Goal: Task Accomplishment & Management: Use online tool/utility

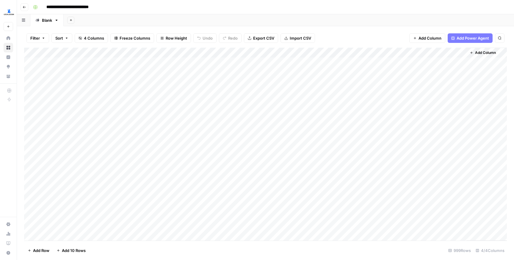
click at [57, 21] on icon "button" at bounding box center [56, 20] width 4 height 4
click at [71, 5] on input "**********" at bounding box center [78, 7] width 68 height 10
click at [68, 4] on input "**********" at bounding box center [78, 7] width 68 height 10
click at [51, 19] on div "Blank" at bounding box center [47, 20] width 10 height 6
type input "**********"
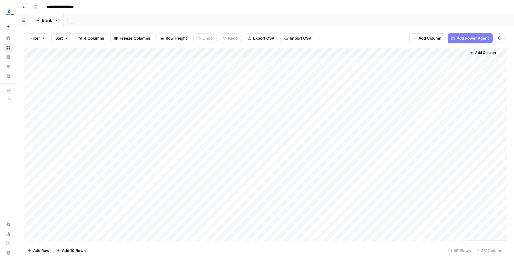
click at [48, 23] on div "Blank" at bounding box center [47, 20] width 10 height 6
click at [57, 21] on icon "button" at bounding box center [56, 20] width 4 height 4
click at [71, 32] on span "Rename Sheet" at bounding box center [80, 32] width 29 height 6
type input "*"
type input "*******"
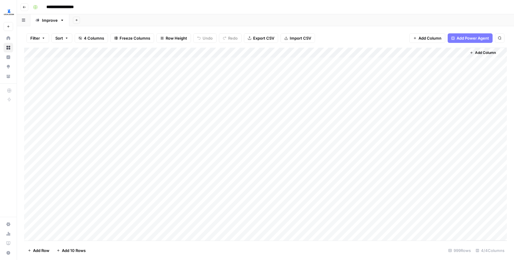
click at [111, 24] on div "Add Sheet" at bounding box center [291, 20] width 445 height 12
click at [77, 20] on icon "button" at bounding box center [76, 20] width 2 height 2
click at [91, 41] on span "Blank" at bounding box center [106, 41] width 44 height 6
click at [96, 22] on icon "button" at bounding box center [95, 20] width 4 height 4
click at [106, 30] on span "Rename Sheet" at bounding box center [119, 32] width 29 height 6
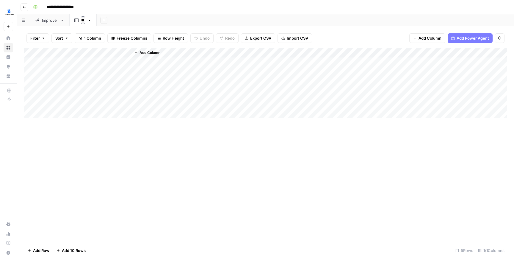
type input "*"
type input "******"
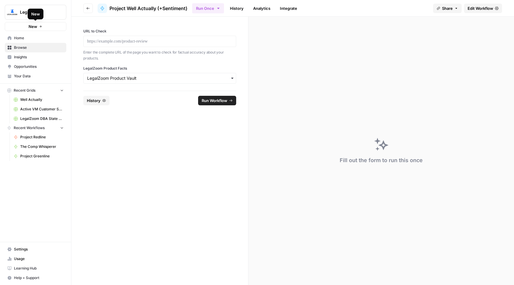
click at [29, 41] on link "Home" at bounding box center [36, 38] width 62 height 10
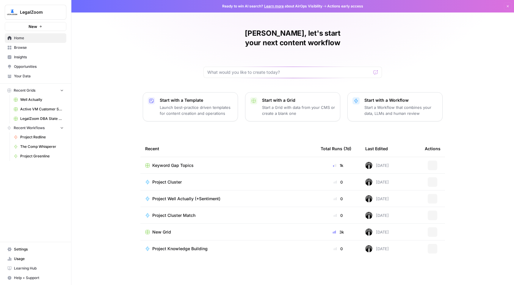
click at [28, 49] on span "Browse" at bounding box center [39, 47] width 50 height 5
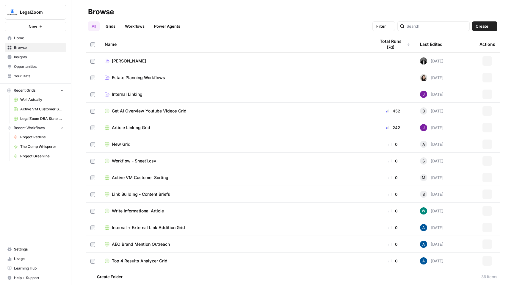
click at [27, 41] on link "Home" at bounding box center [36, 38] width 62 height 10
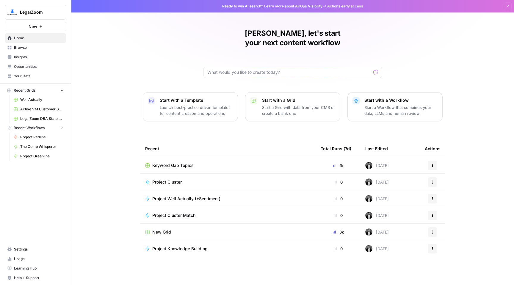
click at [160, 179] on span "Project Cluster" at bounding box center [166, 182] width 29 height 6
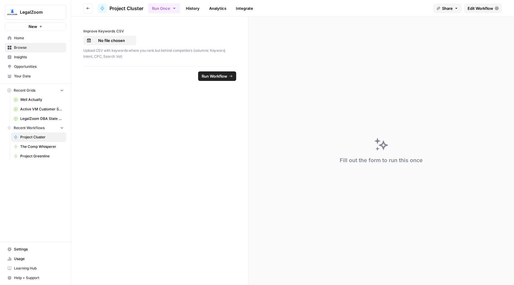
click at [483, 6] on span "Edit Workflow" at bounding box center [481, 8] width 26 height 6
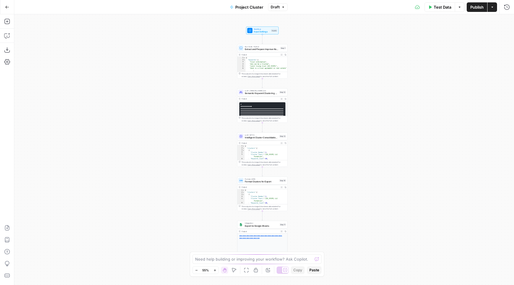
click at [447, 10] on button "Test Data" at bounding box center [440, 7] width 31 height 10
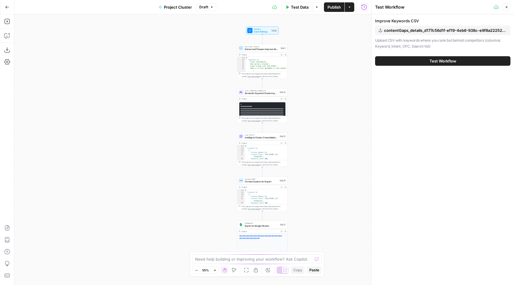
click at [431, 34] on button "contentGaps_details_d177c56d1f-ef19-4eb6-938c-e9f8a222522e.csv" at bounding box center [442, 31] width 135 height 10
click at [450, 60] on span "Test Workflow" at bounding box center [443, 61] width 27 height 6
click at [430, 30] on span "Keyword Gap Expand - Sheet1.csv" at bounding box center [446, 30] width 64 height 6
click at [466, 265] on div "Unable to read CSV file: Duplicate headers" at bounding box center [465, 265] width 73 height 12
click at [431, 60] on span "Test Workflow" at bounding box center [443, 61] width 27 height 6
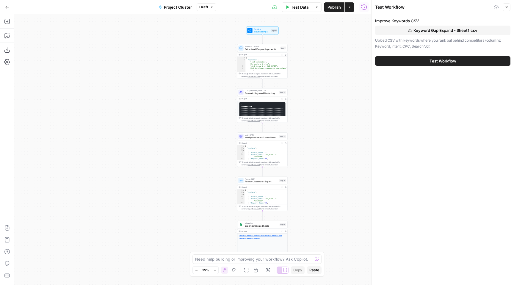
click at [431, 33] on button "Keyword Gap Expand - Sheet1.csv" at bounding box center [442, 31] width 135 height 10
click at [7, 40] on button "Copilot" at bounding box center [7, 36] width 10 height 10
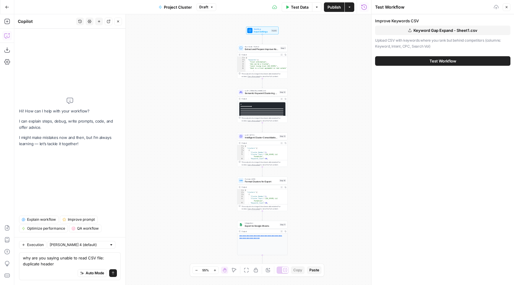
type textarea "why are you saying unable to read CSV file: duplicate headers"
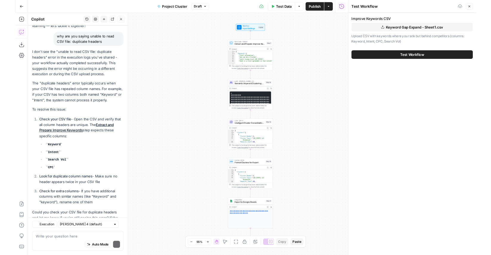
scroll to position [34, 0]
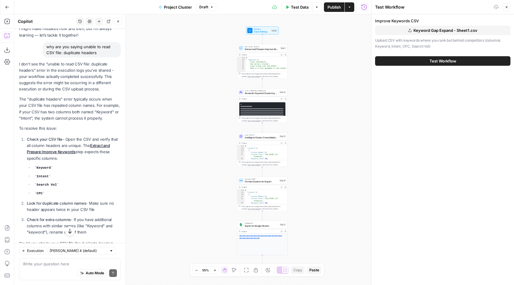
click at [429, 31] on span "Keyword Gap Expand - Sheet1.csv" at bounding box center [446, 30] width 64 height 6
click at [432, 26] on button "Keyword Gap Expand - Sheet1.csv" at bounding box center [442, 31] width 135 height 10
click at [471, 15] on div "Improve Keywords CSV Keyword Gap Expand - Sheet1 (1).csv Upload CSV with keywor…" at bounding box center [443, 41] width 143 height 55
click at [459, 59] on button "Test Workflow" at bounding box center [442, 61] width 135 height 10
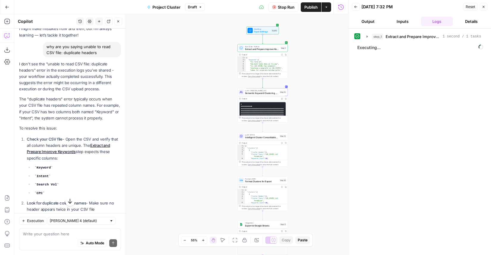
scroll to position [99, 0]
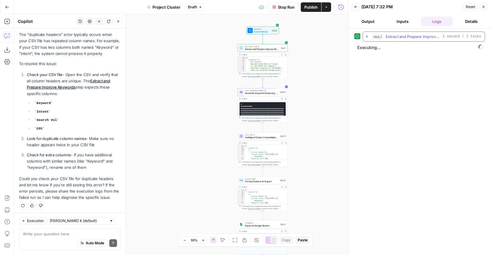
click at [367, 36] on icon "button" at bounding box center [366, 36] width 1 height 2
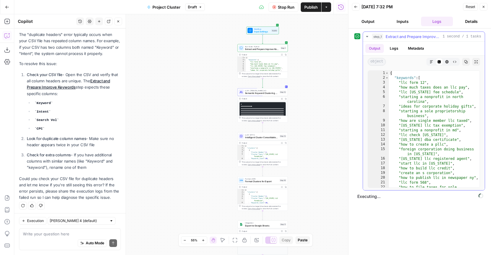
click at [367, 36] on icon "button" at bounding box center [367, 36] width 2 height 1
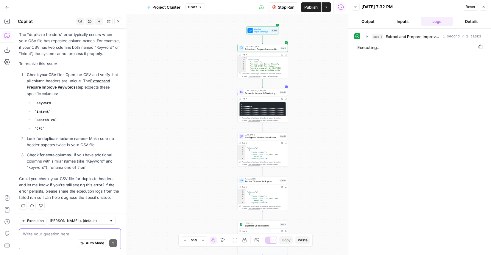
click at [61, 232] on textarea at bounding box center [70, 234] width 94 height 6
click at [282, 99] on icon "button" at bounding box center [282, 99] width 2 height 2
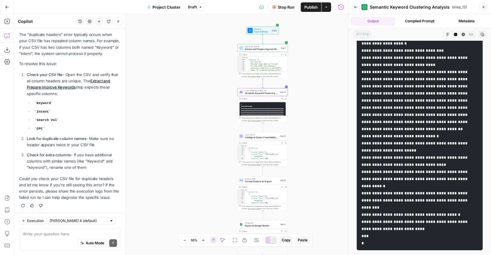
scroll to position [3096, 0]
click at [357, 9] on button "Back" at bounding box center [356, 7] width 8 height 8
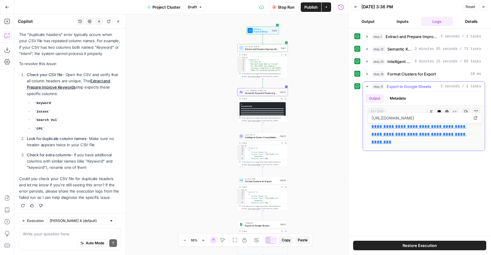
click at [402, 137] on link "**********" at bounding box center [418, 134] width 95 height 20
click at [366, 73] on icon "button" at bounding box center [366, 74] width 1 height 2
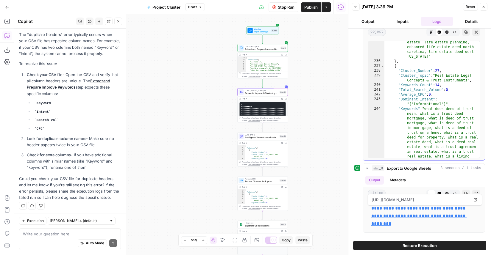
scroll to position [3464, 0]
click at [46, 240] on div "Auto Mode Send" at bounding box center [70, 243] width 94 height 13
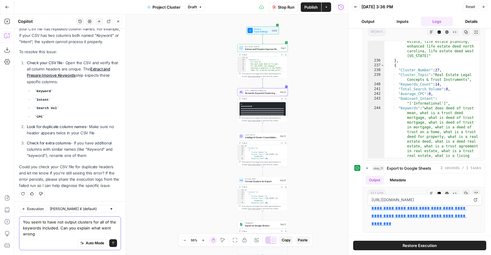
type textarea "You seem to have not output clusters for all of the keywords included. Can you …"
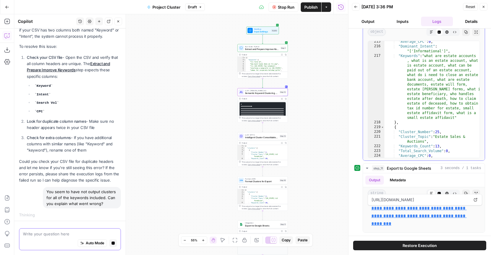
scroll to position [3193, 0]
click at [355, 7] on icon "button" at bounding box center [356, 7] width 4 height 4
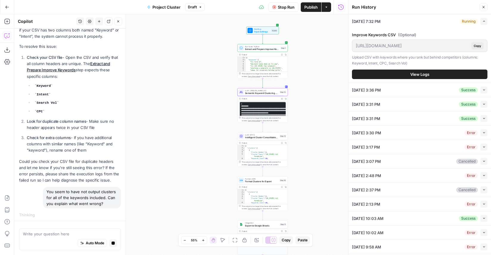
click at [414, 77] on span "View Logs" at bounding box center [419, 74] width 19 height 6
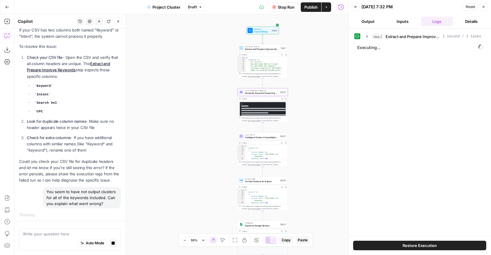
click at [420, 248] on span "Restore Execution" at bounding box center [419, 246] width 34 height 6
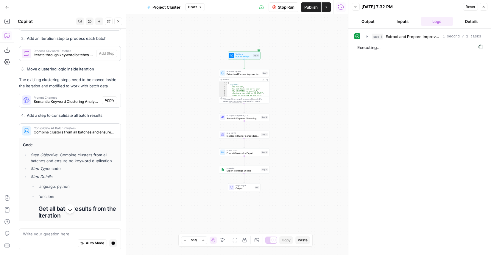
scroll to position [508, 0]
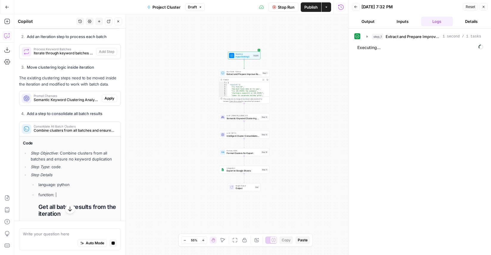
click at [291, 12] on div "Stop Run Publish Actions Run History" at bounding box center [276, 7] width 143 height 14
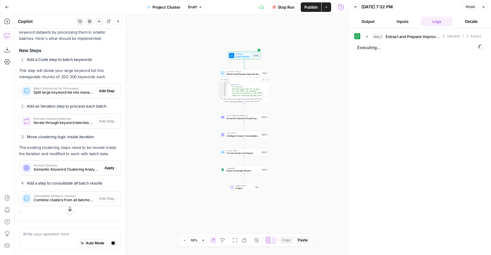
scroll to position [468, 0]
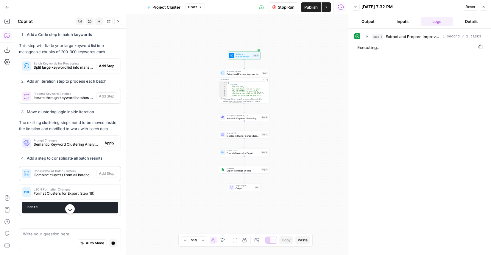
click at [287, 7] on span "Stop Run" at bounding box center [286, 7] width 17 height 6
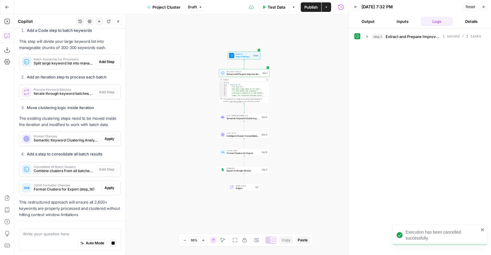
scroll to position [474, 0]
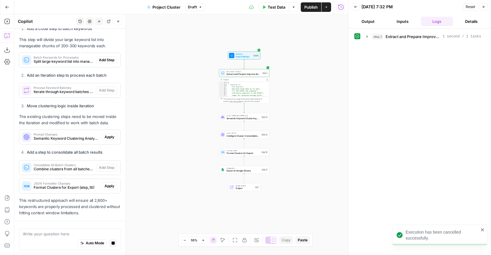
click at [279, 9] on span "Test Data" at bounding box center [277, 7] width 18 height 6
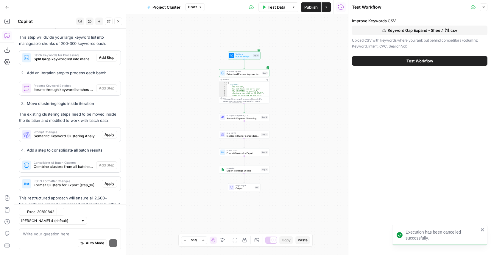
scroll to position [494, 0]
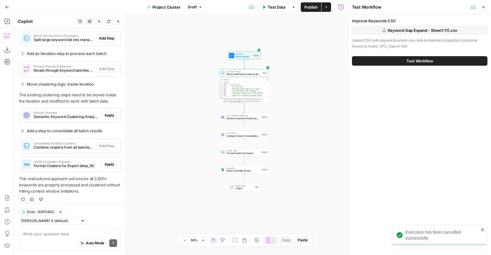
click at [414, 63] on span "Test Workflow" at bounding box center [419, 61] width 27 height 6
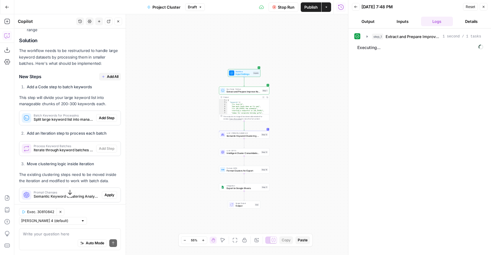
scroll to position [362, 0]
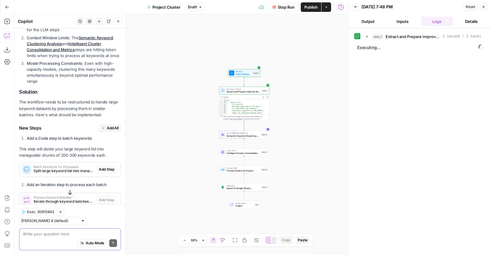
click at [53, 234] on textarea at bounding box center [70, 234] width 94 height 6
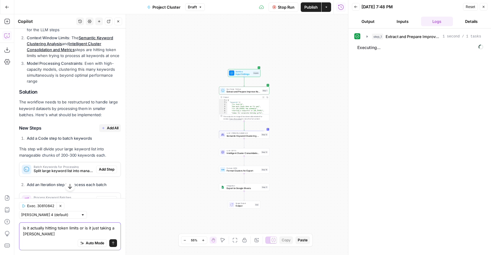
type textarea "is it actually hitting token limits or is it just taking a long time"
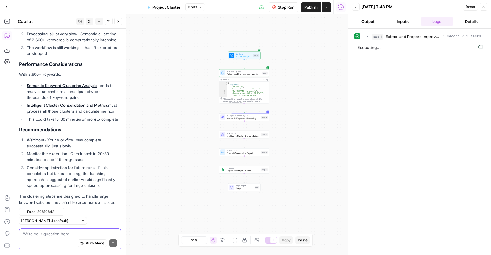
scroll to position [792, 0]
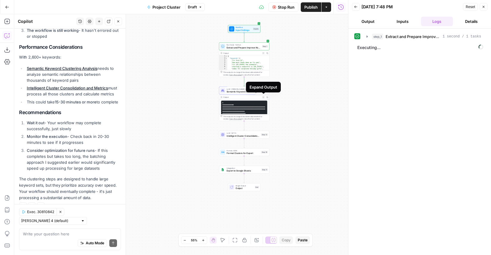
click at [263, 98] on icon "button" at bounding box center [263, 97] width 2 height 2
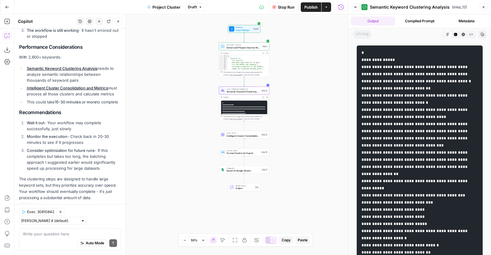
click at [354, 4] on button "Back" at bounding box center [356, 7] width 8 height 8
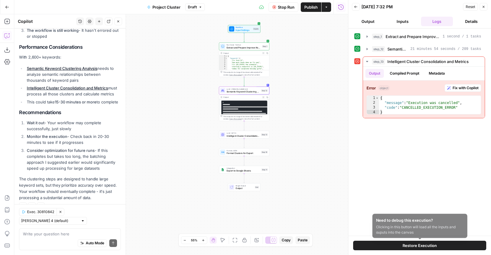
click at [428, 246] on span "Restore Execution" at bounding box center [419, 246] width 34 height 6
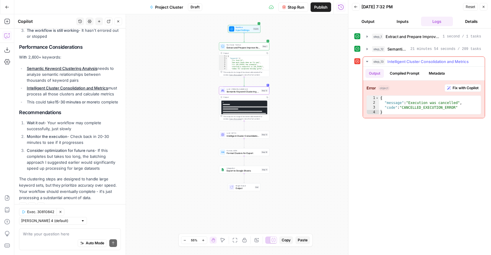
click at [366, 61] on icon "button" at bounding box center [367, 61] width 2 height 1
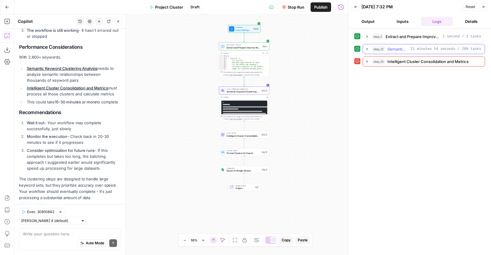
click at [367, 50] on icon "button" at bounding box center [367, 49] width 5 height 5
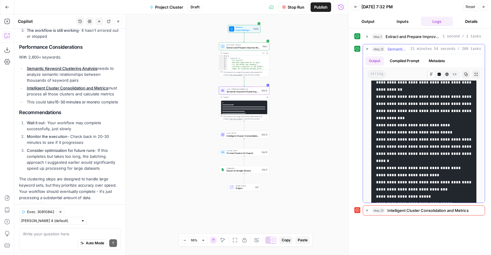
scroll to position [8963, 0]
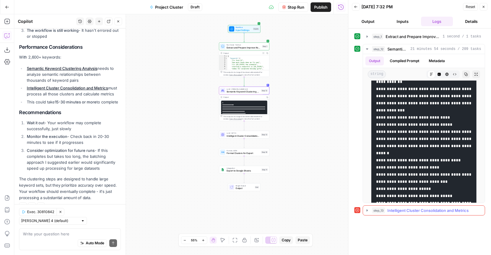
click at [366, 210] on icon "button" at bounding box center [367, 210] width 5 height 5
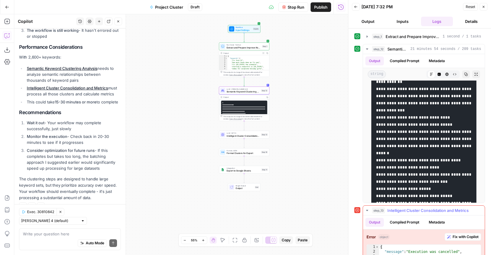
scroll to position [15, 0]
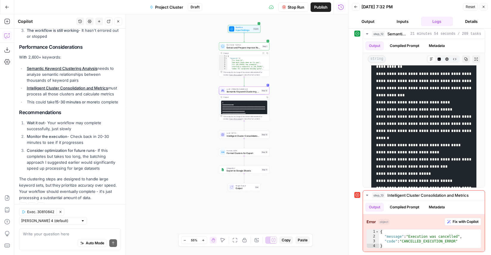
click at [292, 3] on button "Stop Run" at bounding box center [293, 7] width 30 height 10
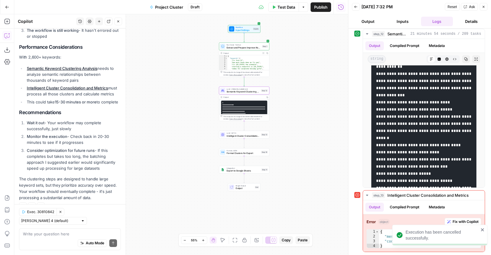
click at [284, 8] on span "Test Data" at bounding box center [286, 7] width 18 height 6
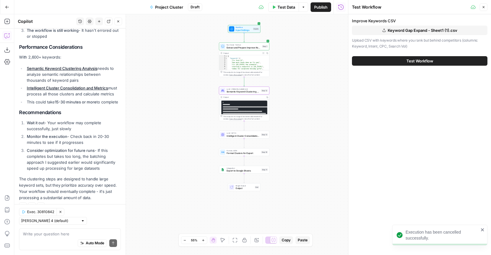
click at [410, 61] on span "Test Workflow" at bounding box center [419, 61] width 27 height 6
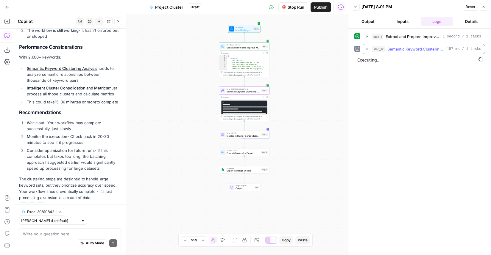
click at [366, 47] on icon "button" at bounding box center [367, 49] width 5 height 5
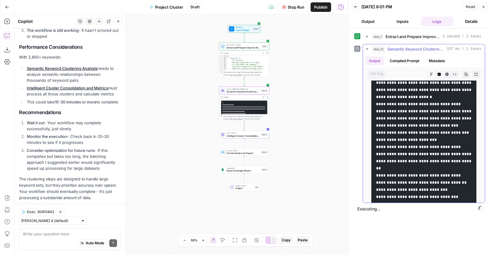
scroll to position [2193, 0]
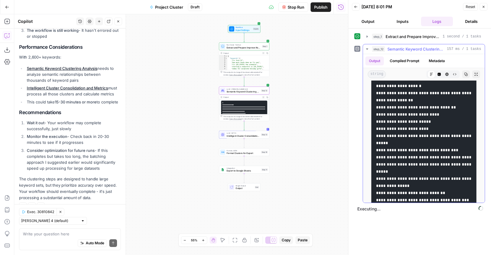
click at [368, 49] on icon "button" at bounding box center [367, 49] width 5 height 5
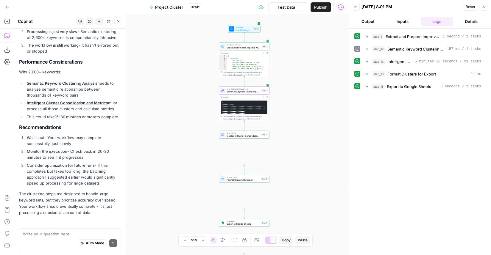
scroll to position [792, 0]
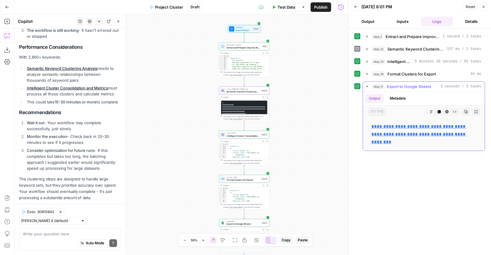
click at [412, 133] on link "**********" at bounding box center [418, 134] width 95 height 20
click at [365, 74] on icon "button" at bounding box center [367, 74] width 5 height 5
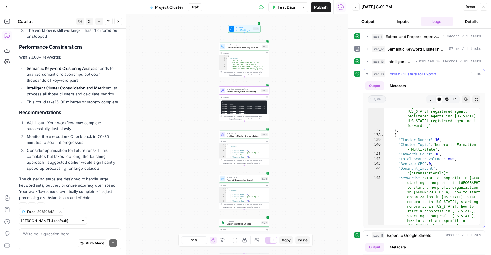
scroll to position [1589, 0]
click at [369, 62] on icon "button" at bounding box center [367, 61] width 5 height 5
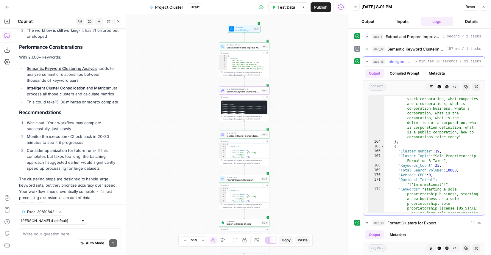
scroll to position [1944, 0]
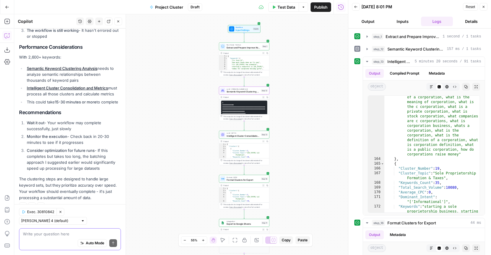
click at [50, 233] on textarea at bounding box center [70, 234] width 94 height 6
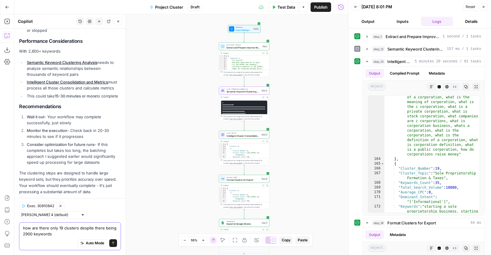
type textarea "how are there only 19 clusters despite there being 2900 keywords?"
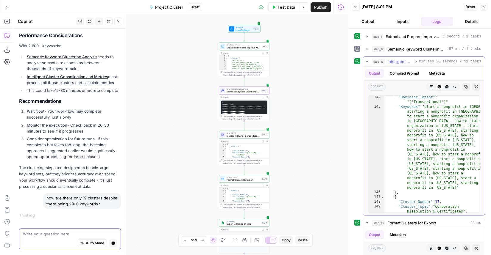
scroll to position [1638, 0]
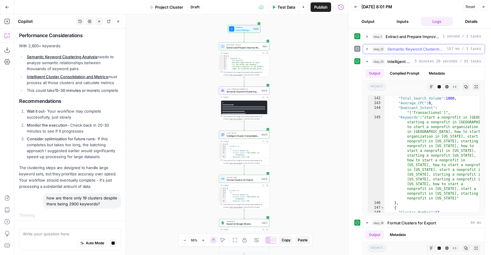
click at [369, 47] on icon "button" at bounding box center [367, 49] width 5 height 5
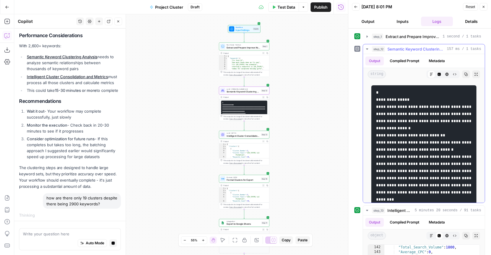
click at [366, 48] on icon "button" at bounding box center [367, 49] width 5 height 5
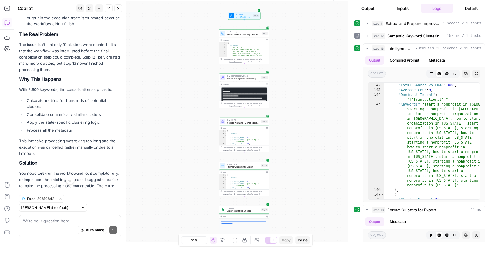
scroll to position [1110, 0]
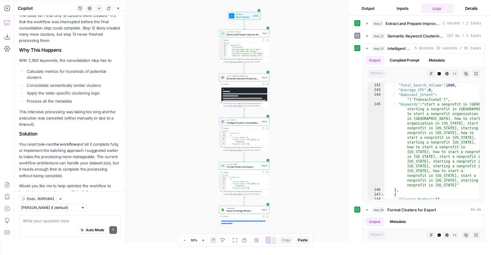
click at [47, 225] on div "Auto Mode Send" at bounding box center [70, 230] width 94 height 13
type textarea "can we add guardrails to prevent it from cancelling?"
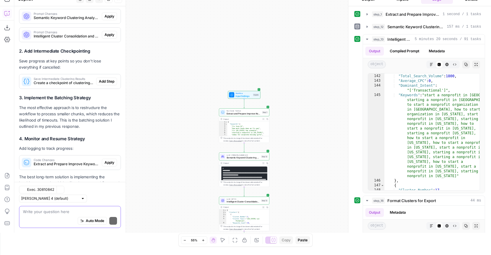
scroll to position [1440, 0]
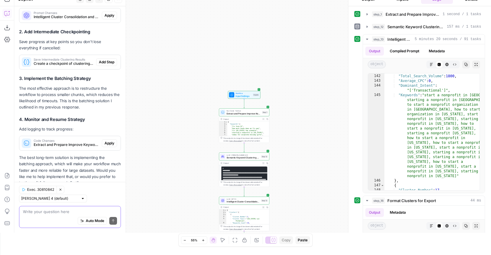
click at [71, 211] on textarea at bounding box center [70, 212] width 94 height 6
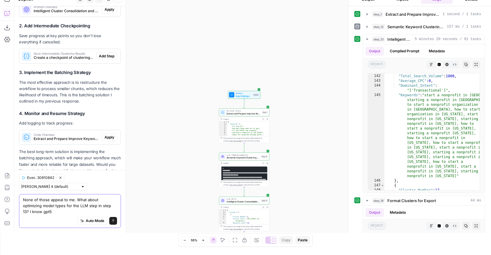
scroll to position [1452, 0]
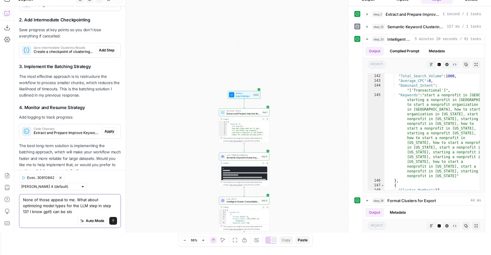
type textarea "None of those appeal to me. What about optimizing model types for the LLM step …"
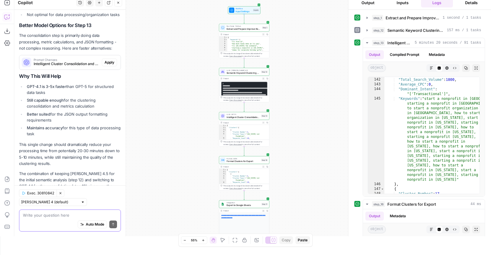
scroll to position [40, 0]
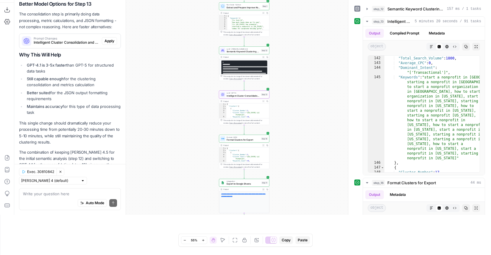
click at [107, 38] on span "Apply" at bounding box center [109, 40] width 10 height 5
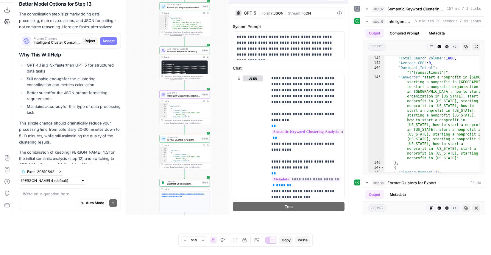
click at [110, 38] on span "Accept" at bounding box center [108, 40] width 12 height 5
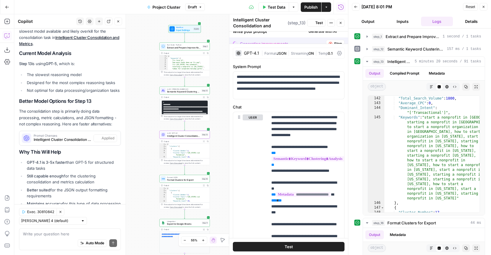
scroll to position [1776, 0]
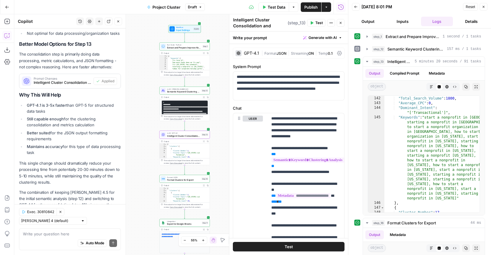
click at [272, 10] on button "Test Data" at bounding box center [273, 7] width 31 height 10
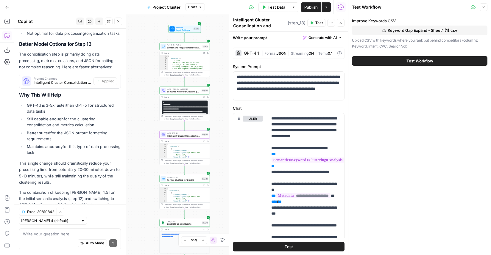
click at [418, 60] on span "Test Workflow" at bounding box center [419, 61] width 27 height 6
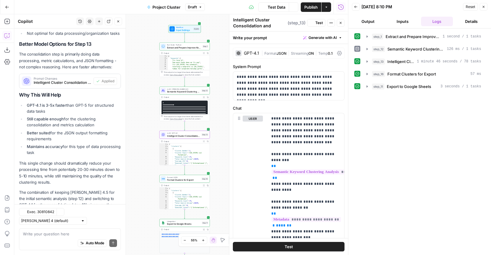
scroll to position [1776, 0]
click at [367, 88] on icon "button" at bounding box center [367, 86] width 5 height 5
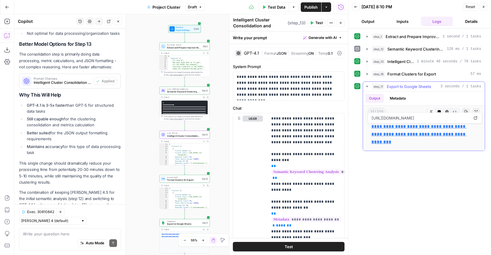
click at [390, 128] on link "**********" at bounding box center [418, 134] width 95 height 20
click at [279, 5] on span "Test Data" at bounding box center [277, 7] width 18 height 6
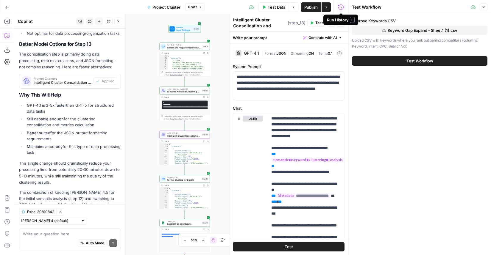
click at [409, 61] on span "Test Workflow" at bounding box center [419, 61] width 27 height 6
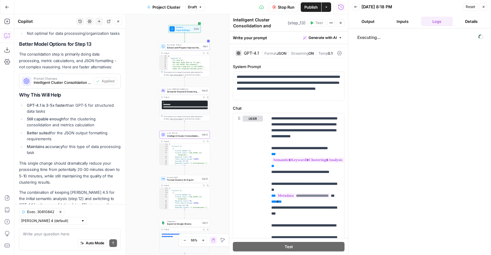
click at [280, 9] on span "Stop Run" at bounding box center [286, 7] width 17 height 6
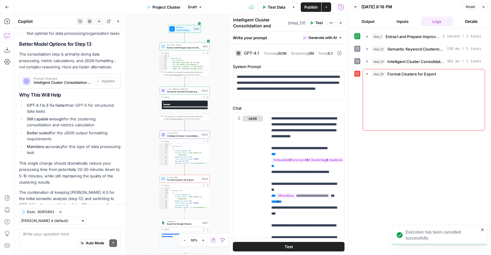
click at [278, 10] on span "Test Data" at bounding box center [277, 7] width 18 height 6
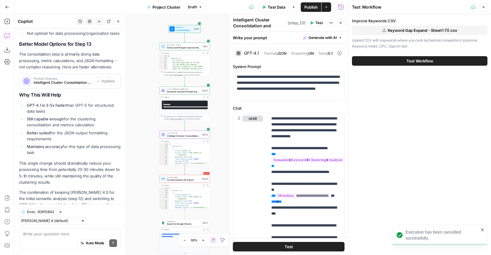
click at [400, 28] on span "Keyword Gap Expand - Sheet1 (1).csv" at bounding box center [423, 30] width 70 height 6
click at [414, 63] on span "Test Workflow" at bounding box center [419, 61] width 27 height 6
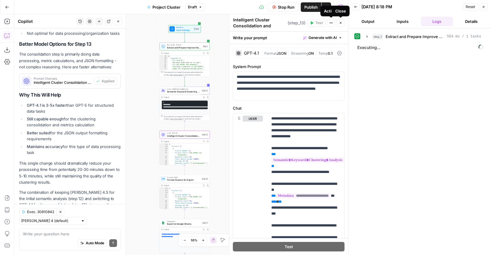
click at [341, 24] on icon "button" at bounding box center [341, 23] width 4 height 4
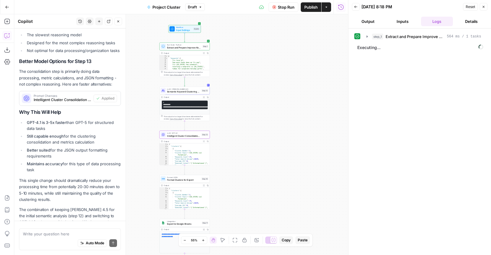
scroll to position [1776, 0]
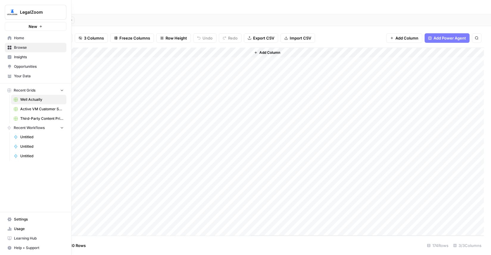
click at [26, 29] on button "New" at bounding box center [36, 26] width 62 height 9
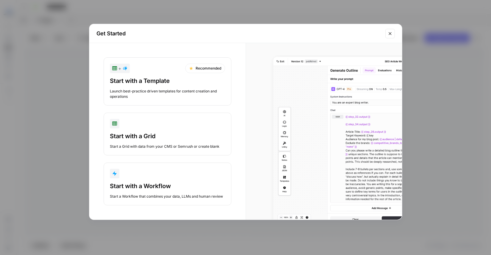
click at [142, 172] on div "button" at bounding box center [167, 174] width 115 height 10
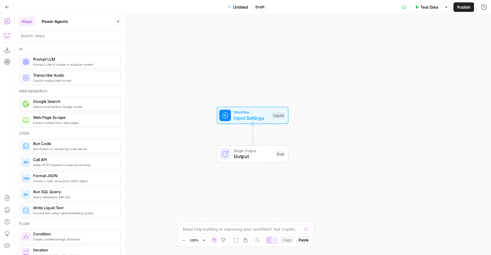
click at [5, 36] on icon "button" at bounding box center [7, 36] width 6 height 6
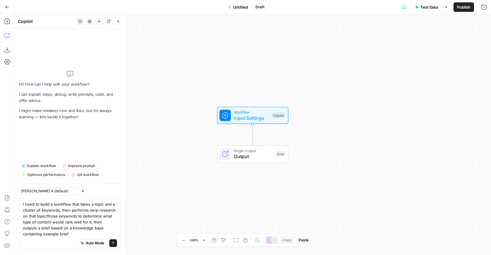
type textarea "I need to build a workflow that takes a topic and a cluster of keywords, then p…"
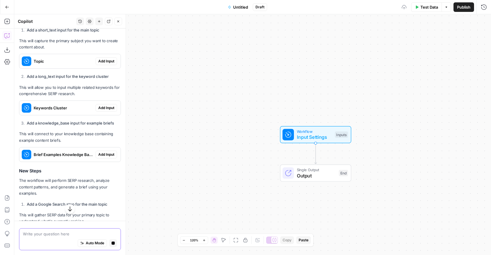
scroll to position [199, 0]
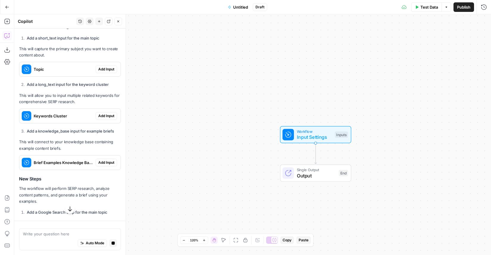
click at [106, 69] on span "Add Input" at bounding box center [106, 69] width 16 height 5
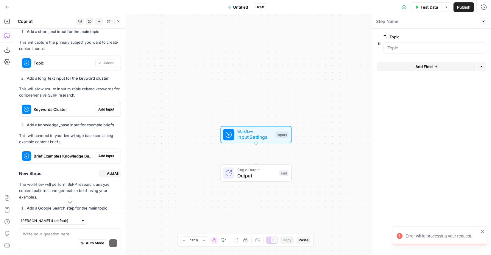
scroll to position [216, 0]
click at [108, 107] on div "Keywords Cluster Add Input" at bounding box center [69, 111] width 101 height 10
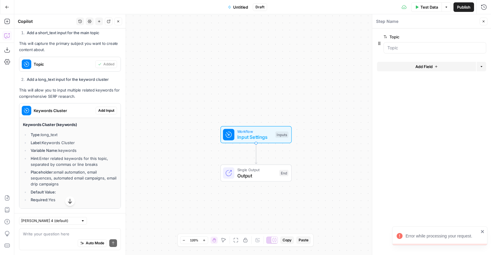
click at [108, 110] on span "Add Input" at bounding box center [106, 110] width 16 height 5
click at [131, 114] on div "Workflow Input Settings Inputs Single Output Output End" at bounding box center [252, 134] width 477 height 241
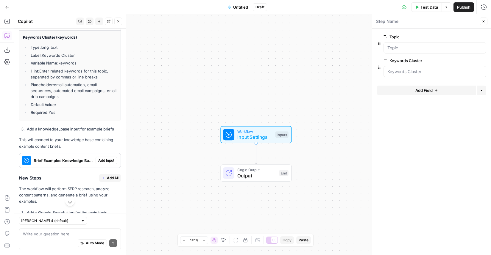
scroll to position [355, 0]
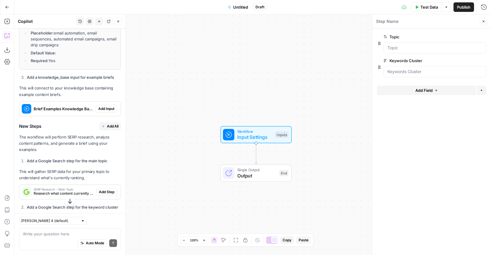
click at [107, 110] on span "Add Input" at bounding box center [106, 108] width 16 height 5
click at [112, 128] on span "Add All" at bounding box center [113, 126] width 12 height 5
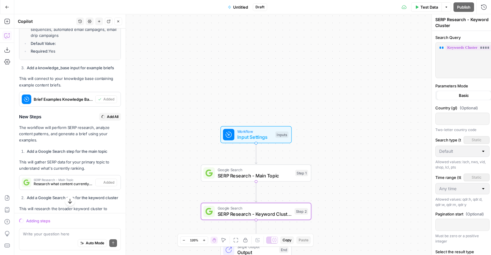
scroll to position [346, 0]
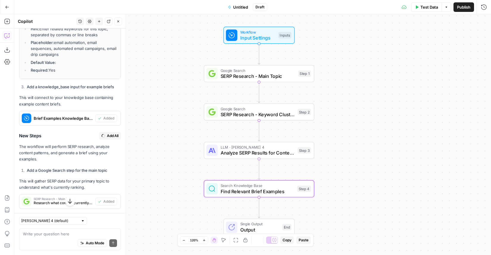
type textarea "Find Relevant Brief Examples"
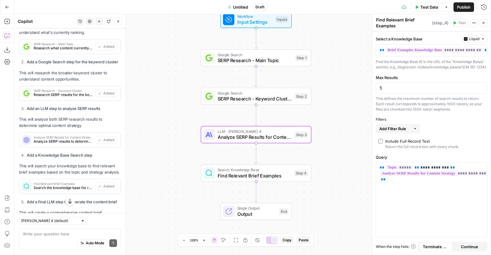
scroll to position [543, 0]
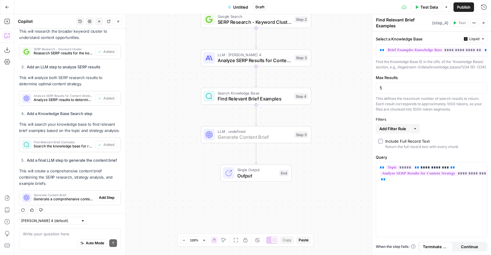
click at [112, 195] on span "Add Step" at bounding box center [106, 197] width 15 height 5
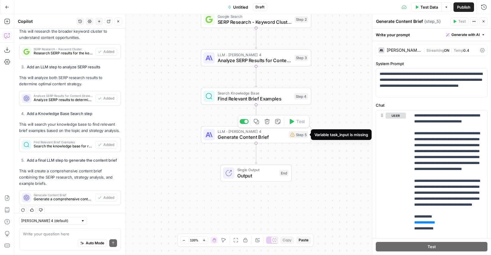
click at [302, 135] on div "Step 5" at bounding box center [298, 134] width 19 height 7
click at [299, 138] on div "Step 5" at bounding box center [298, 134] width 19 height 7
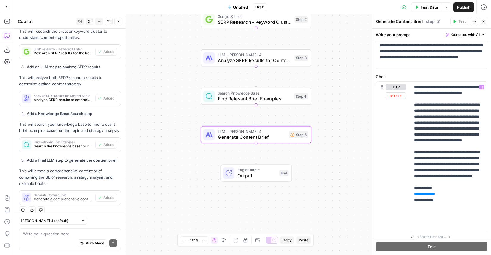
scroll to position [52, 0]
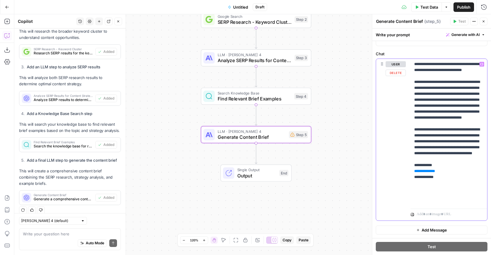
drag, startPoint x: 441, startPoint y: 201, endPoint x: 411, endPoint y: 186, distance: 33.0
click at [411, 186] on div "**********" at bounding box center [449, 133] width 77 height 148
click at [269, 121] on icon "button" at bounding box center [267, 122] width 6 height 6
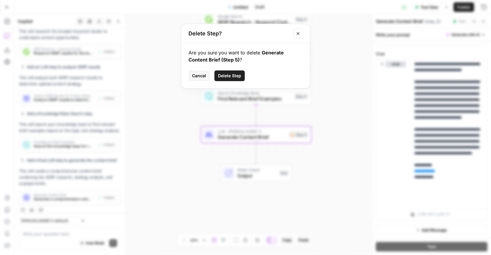
click at [235, 76] on span "Delete Step" at bounding box center [229, 76] width 23 height 6
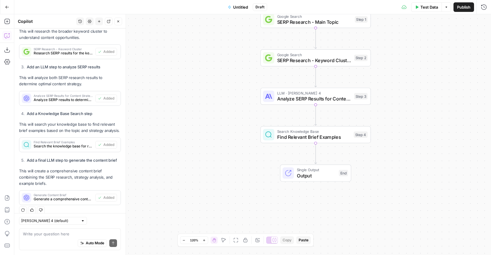
click at [38, 229] on div "Write your question here Auto Mode Send" at bounding box center [70, 240] width 102 height 22
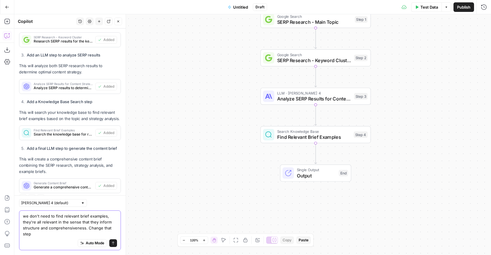
scroll to position [561, 0]
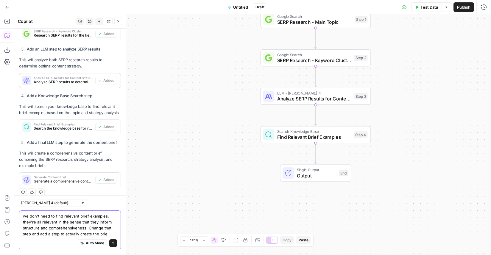
type textarea "we don't need to find relevant brief examples, they're all relevant in the sens…"
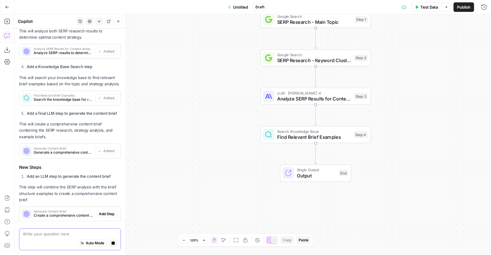
scroll to position [541, 0]
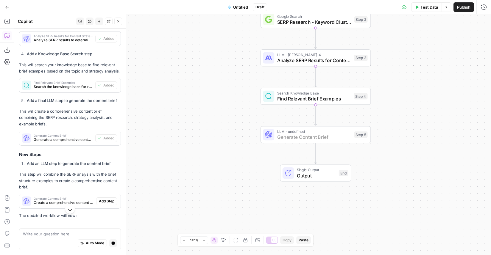
click at [107, 198] on button "Add Step" at bounding box center [106, 202] width 21 height 8
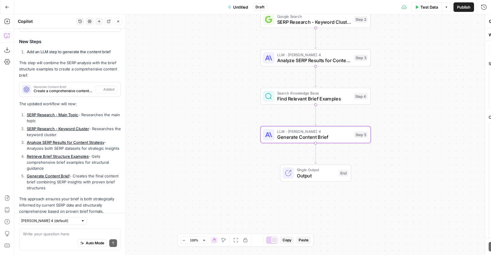
scroll to position [678, 0]
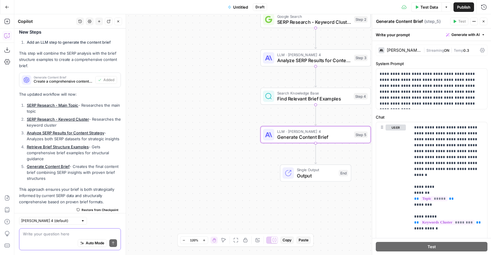
click at [63, 235] on textarea at bounding box center [70, 234] width 94 height 6
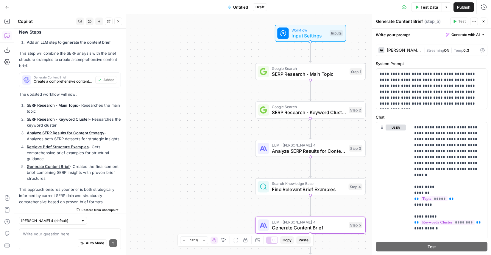
click at [243, 8] on span "Untitled" at bounding box center [240, 7] width 15 height 6
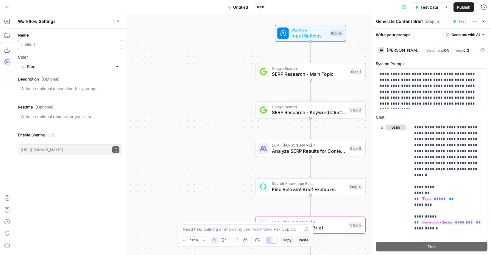
click at [57, 45] on input "Name" at bounding box center [70, 45] width 99 height 6
type input "Project Baby Gap"
click at [82, 92] on textarea "Description (Optional)" at bounding box center [70, 92] width 99 height 12
type textarea "S"
type textarea "Ideate content types and briefs for cluster topics and keywords."
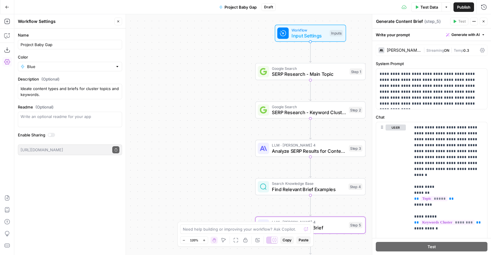
click at [138, 122] on div "Workflow Input Settings Inputs Google Search SERP Research - Main Topic Step 1 …" at bounding box center [252, 134] width 477 height 241
click at [461, 6] on span "Publish" at bounding box center [463, 7] width 13 height 6
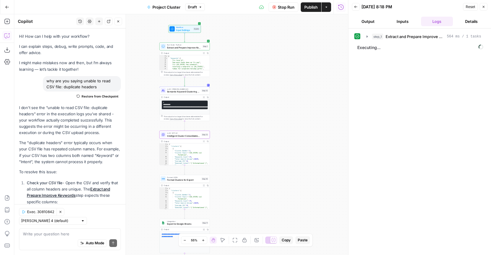
scroll to position [1776, 0]
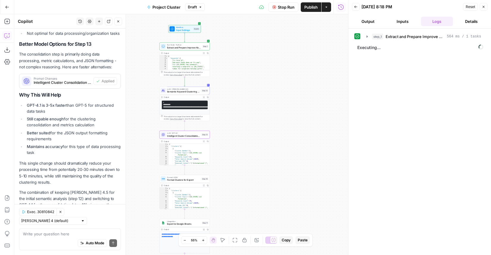
click at [369, 21] on button "Output" at bounding box center [368, 22] width 32 height 10
click at [403, 20] on button "Inputs" at bounding box center [402, 22] width 32 height 10
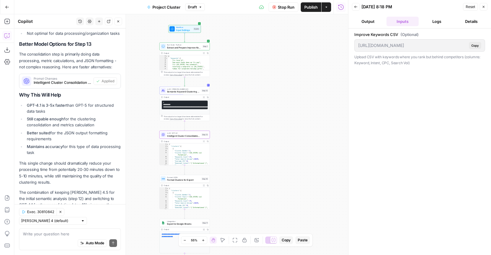
click at [434, 23] on button "Logs" at bounding box center [437, 22] width 32 height 10
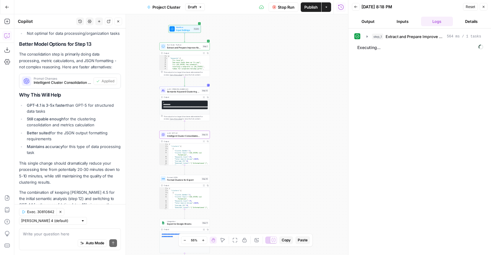
click at [369, 21] on button "Output" at bounding box center [368, 22] width 32 height 10
click at [474, 25] on button "Details" at bounding box center [471, 22] width 32 height 10
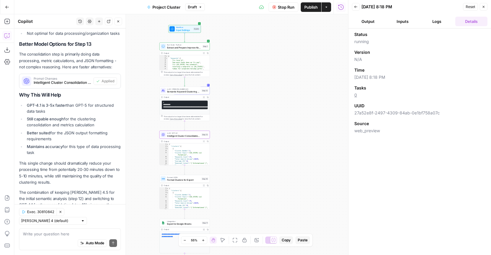
click at [439, 24] on button "Logs" at bounding box center [437, 22] width 32 height 10
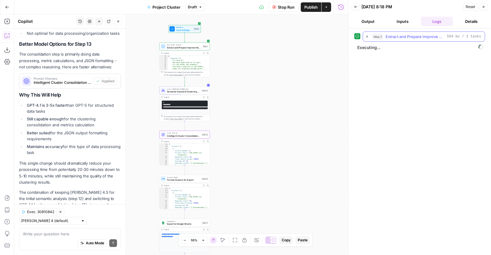
click at [367, 38] on icon "button" at bounding box center [367, 36] width 5 height 5
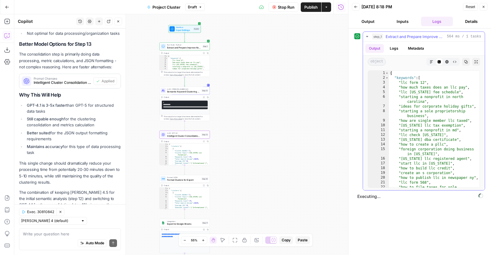
click at [367, 38] on icon "button" at bounding box center [367, 36] width 5 height 5
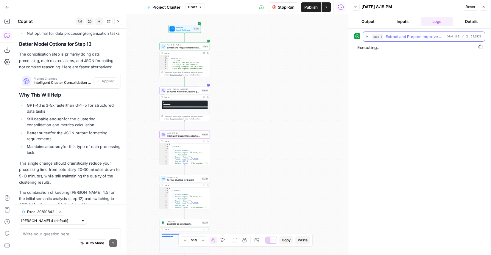
click at [367, 38] on icon "button" at bounding box center [367, 36] width 5 height 5
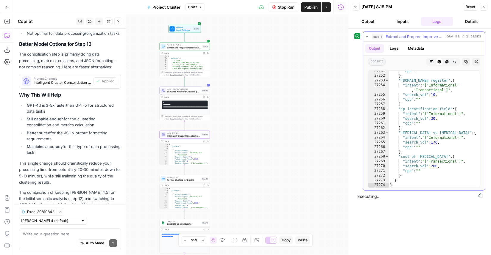
scroll to position [9638, 0]
click at [366, 37] on icon "button" at bounding box center [367, 36] width 5 height 5
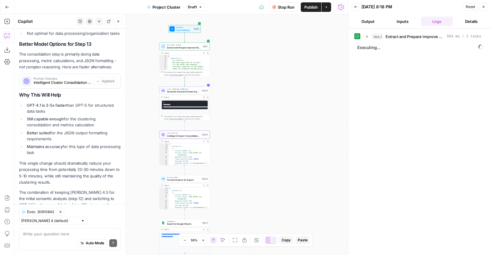
click at [383, 18] on button "Output" at bounding box center [368, 22] width 32 height 10
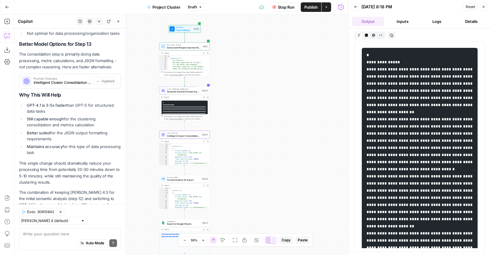
click at [400, 21] on button "Inputs" at bounding box center [402, 22] width 32 height 10
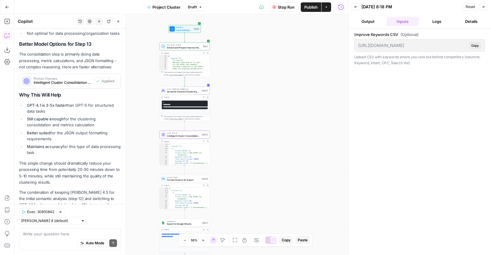
click at [422, 20] on button "Logs" at bounding box center [437, 22] width 32 height 10
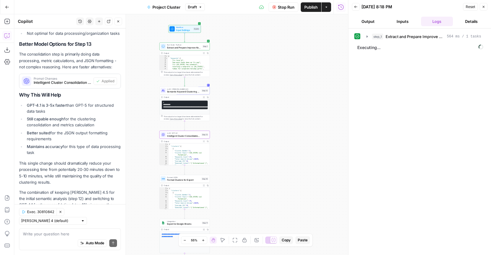
click at [462, 25] on button "Details" at bounding box center [471, 22] width 32 height 10
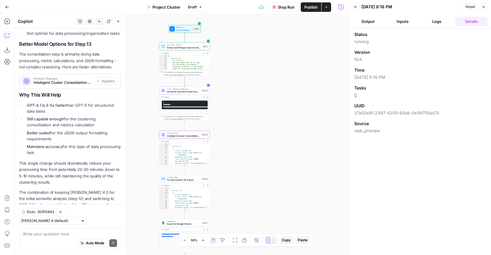
click at [447, 25] on button "Logs" at bounding box center [437, 22] width 32 height 10
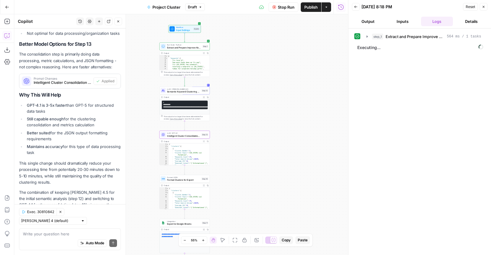
click at [377, 21] on button "Output" at bounding box center [368, 22] width 32 height 10
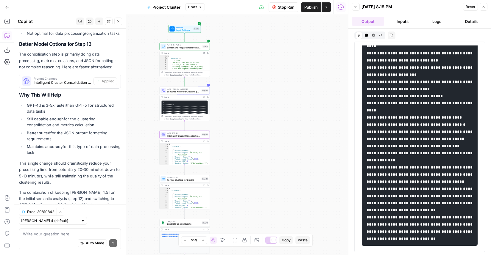
scroll to position [4717, 0]
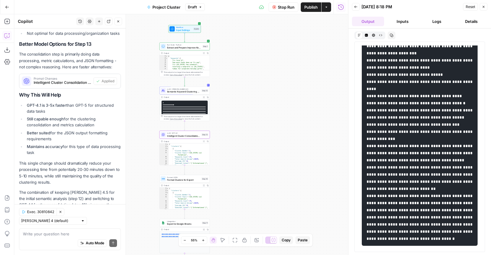
click at [437, 23] on button "Logs" at bounding box center [437, 22] width 32 height 10
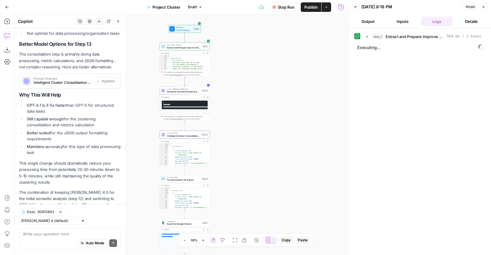
click at [369, 22] on button "Output" at bounding box center [368, 22] width 32 height 10
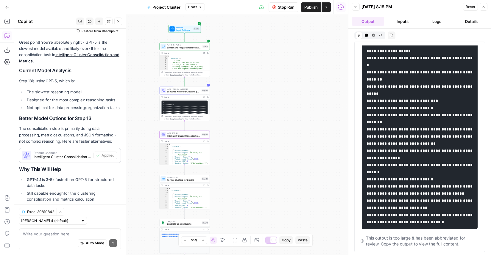
scroll to position [1776, 0]
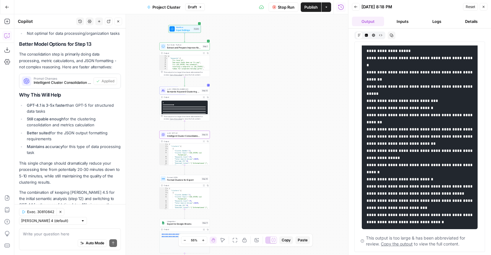
click at [434, 20] on button "Logs" at bounding box center [437, 22] width 32 height 10
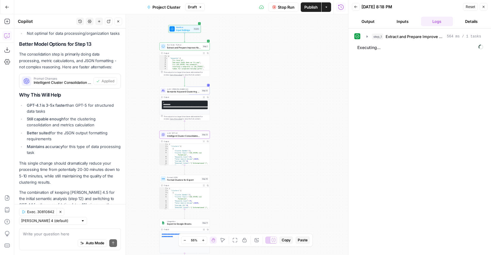
click at [376, 22] on button "Output" at bounding box center [368, 22] width 32 height 10
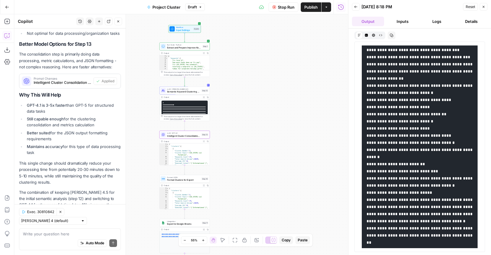
scroll to position [21260, 0]
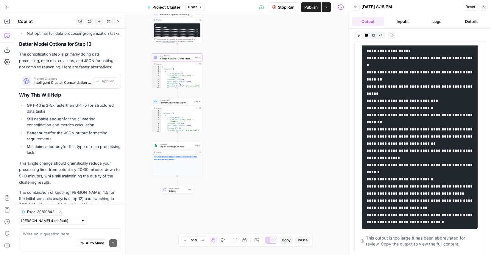
click at [432, 24] on button "Logs" at bounding box center [437, 22] width 32 height 10
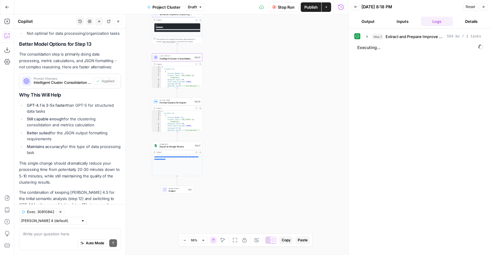
click at [368, 18] on button "Output" at bounding box center [368, 22] width 32 height 10
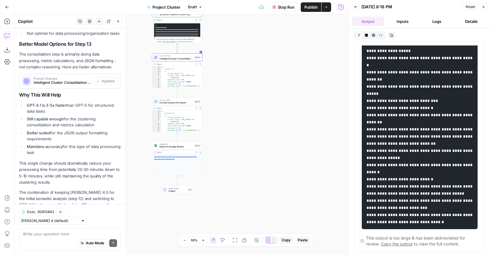
click at [431, 20] on button "Logs" at bounding box center [437, 22] width 32 height 10
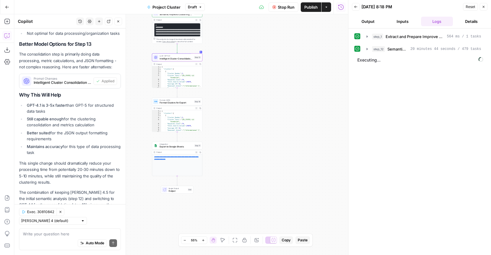
click at [373, 22] on button "Output" at bounding box center [368, 22] width 32 height 10
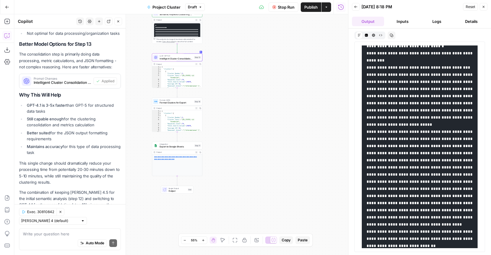
scroll to position [0, 0]
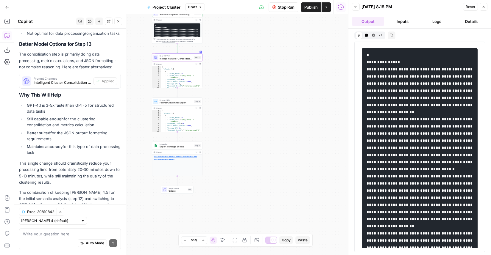
click at [430, 21] on button "Logs" at bounding box center [437, 22] width 32 height 10
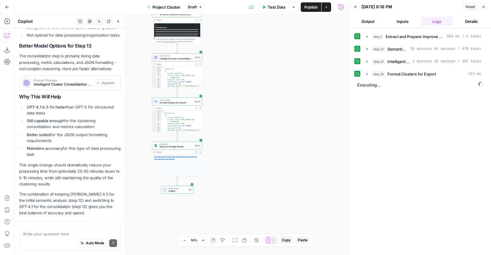
scroll to position [1776, 0]
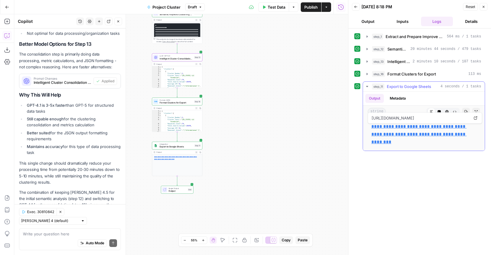
click at [384, 129] on link "**********" at bounding box center [418, 134] width 95 height 20
click at [405, 193] on div "**********" at bounding box center [419, 142] width 131 height 221
click at [366, 75] on icon "button" at bounding box center [367, 74] width 5 height 5
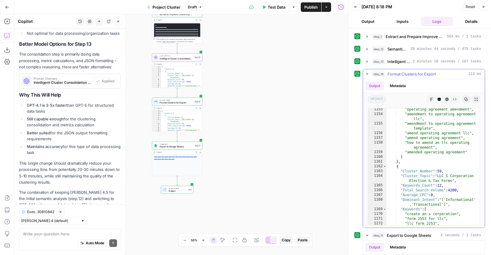
scroll to position [7096, 0]
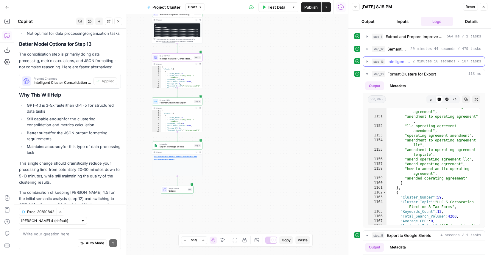
click at [369, 62] on icon "button" at bounding box center [367, 61] width 5 height 5
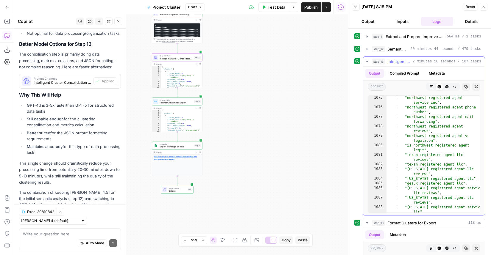
scroll to position [7304, 0]
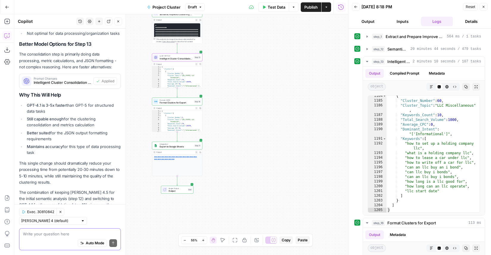
click at [58, 235] on textarea at bounding box center [70, 234] width 94 height 6
type textarea "this seems like you didn't actually"
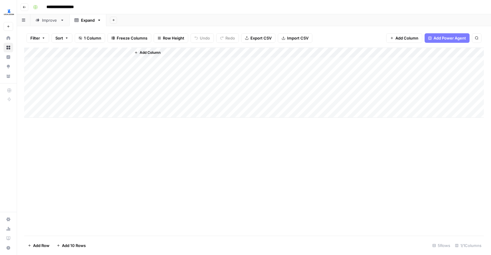
click at [49, 19] on div "Improve" at bounding box center [50, 20] width 16 height 6
click at [467, 52] on span "Add Column" at bounding box center [470, 52] width 21 height 5
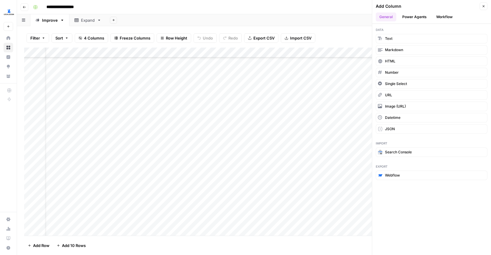
click at [445, 15] on button "Workflow" at bounding box center [445, 17] width 24 height 9
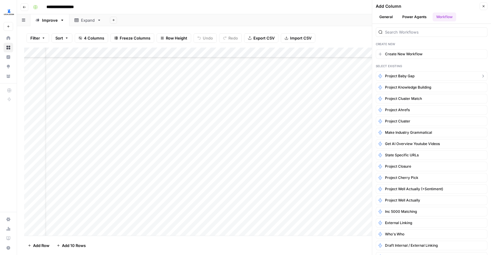
click at [422, 77] on button "Project Baby Gap" at bounding box center [432, 76] width 112 height 10
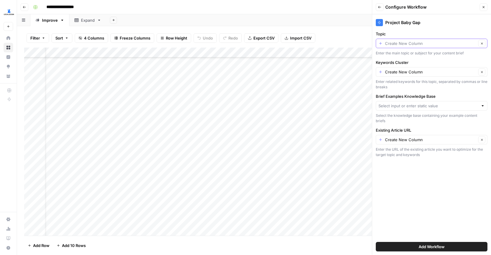
click at [415, 43] on input "Topic" at bounding box center [430, 43] width 91 height 6
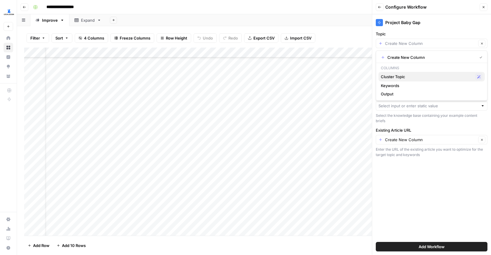
click at [403, 75] on span "Cluster Topic" at bounding box center [427, 77] width 92 height 6
type input "Cluster Topic"
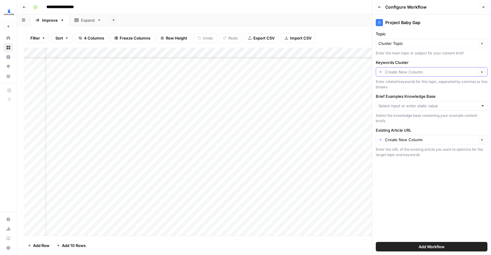
click at [411, 69] on input "Keywords Cluster" at bounding box center [430, 72] width 91 height 6
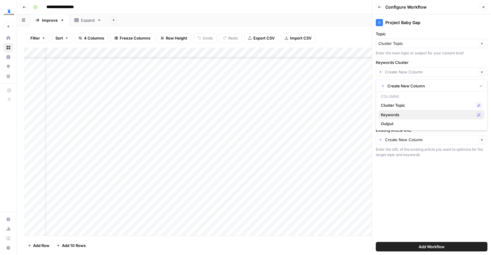
click at [397, 112] on span "Keywords" at bounding box center [427, 115] width 92 height 6
type input "Keywords"
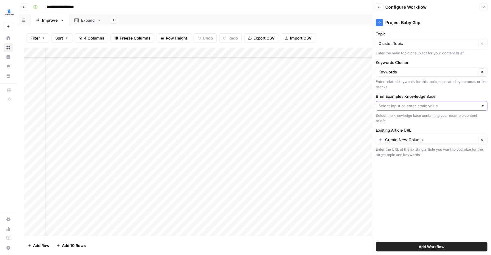
click at [401, 104] on input "Brief Examples Knowledge Base" at bounding box center [428, 106] width 100 height 6
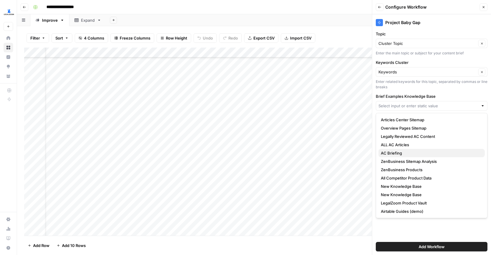
click at [403, 154] on span "AC Briefing" at bounding box center [430, 153] width 99 height 6
type input "AC Briefing"
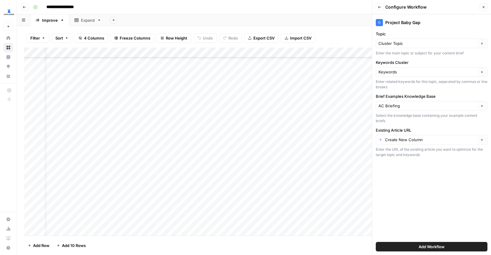
click at [410, 143] on div "Create New Column Clear" at bounding box center [432, 140] width 112 height 10
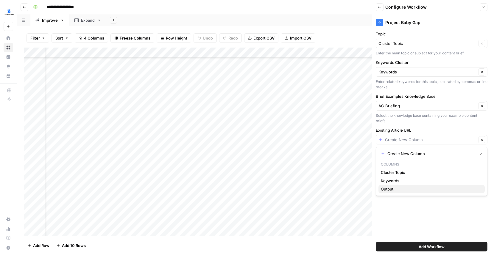
click at [390, 190] on span "Output" at bounding box center [430, 189] width 99 height 6
type input "Output"
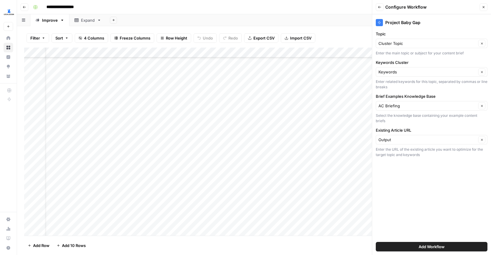
click at [424, 244] on button "Add Workflow" at bounding box center [432, 247] width 112 height 10
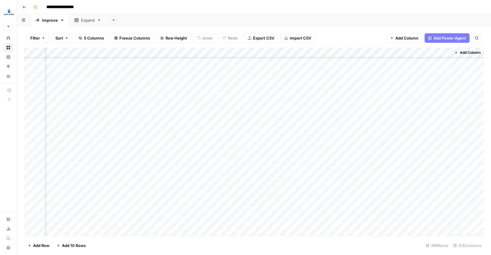
scroll to position [0, 77]
click at [421, 63] on div "Add Column" at bounding box center [254, 142] width 460 height 188
click at [437, 63] on div "Add Column" at bounding box center [254, 142] width 460 height 188
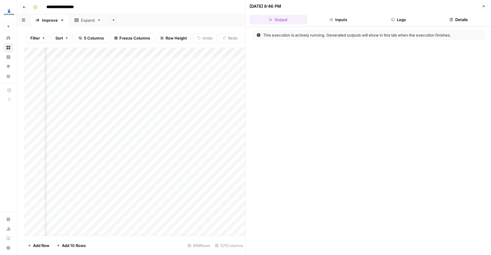
click at [411, 17] on button "Logs" at bounding box center [398, 20] width 58 height 10
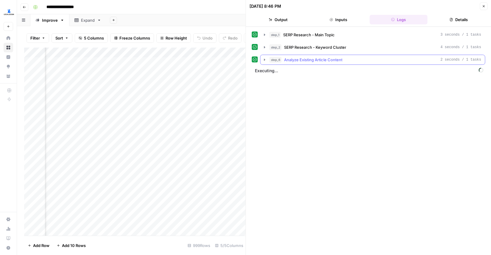
click at [265, 59] on icon "button" at bounding box center [264, 59] width 5 height 5
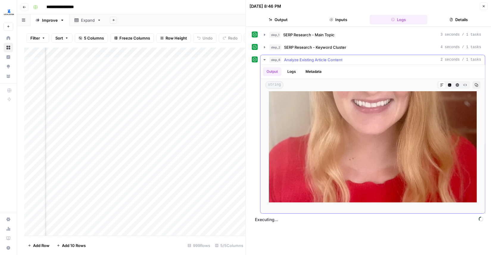
scroll to position [540, 0]
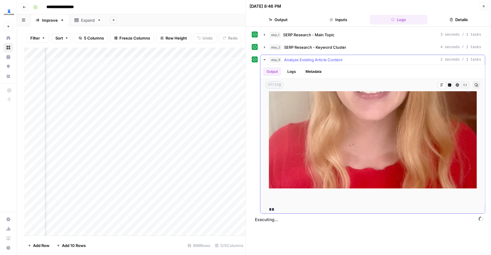
click at [265, 60] on icon "button" at bounding box center [264, 59] width 2 height 1
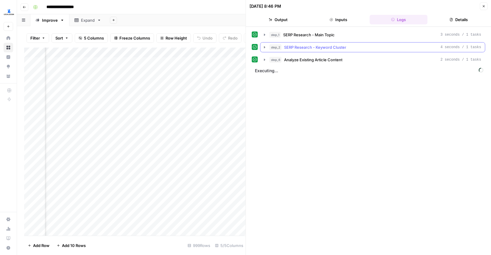
click at [264, 47] on icon "button" at bounding box center [264, 47] width 1 height 2
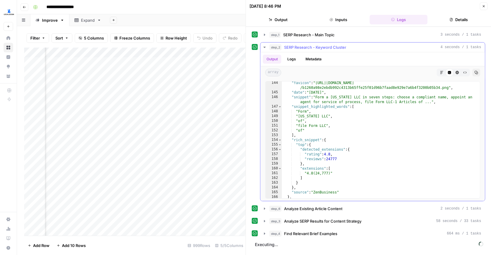
scroll to position [884, 0]
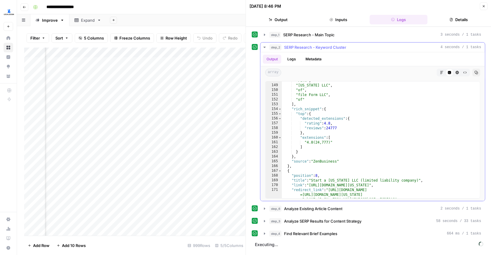
click at [263, 47] on icon "button" at bounding box center [264, 47] width 5 height 5
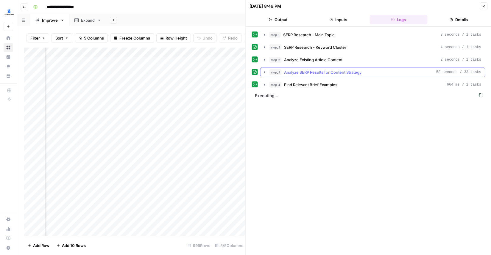
click at [264, 72] on icon "button" at bounding box center [264, 72] width 1 height 2
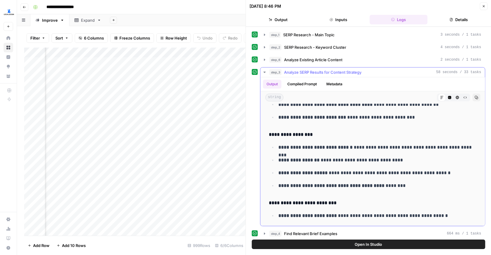
scroll to position [1435, 0]
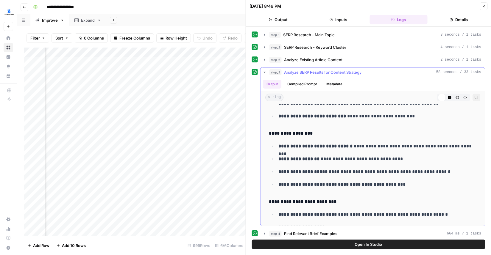
click at [264, 72] on icon "button" at bounding box center [264, 72] width 2 height 1
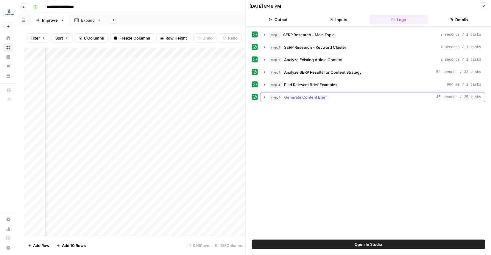
click at [264, 97] on icon "button" at bounding box center [264, 97] width 1 height 2
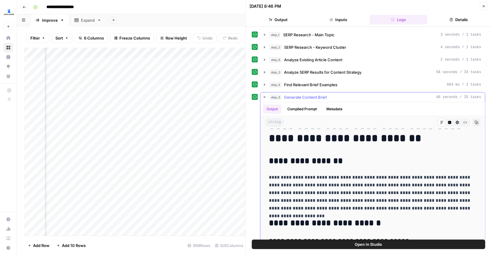
scroll to position [0, 0]
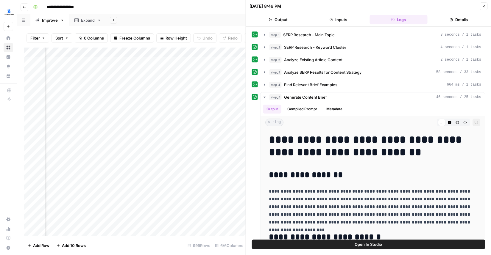
click at [483, 7] on icon "button" at bounding box center [484, 6] width 4 height 4
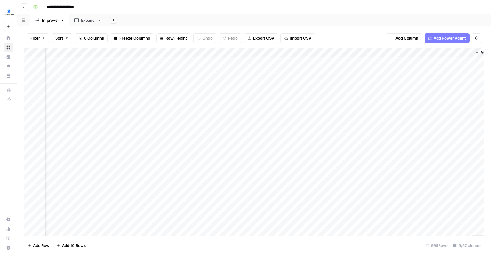
scroll to position [0, 130]
click at [423, 64] on div "Add Column" at bounding box center [254, 142] width 460 height 188
click at [424, 52] on div "Add Column" at bounding box center [254, 142] width 460 height 188
click at [424, 52] on div at bounding box center [424, 54] width 54 height 12
click at [419, 71] on div "Output (1)" at bounding box center [433, 67] width 66 height 10
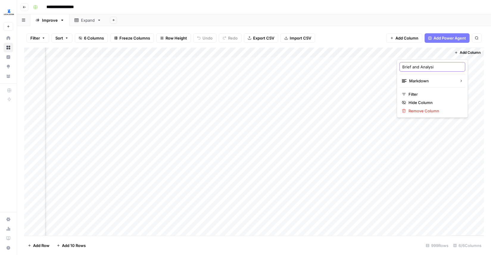
type input "Brief and Analysis"
click at [375, 21] on div "Add Sheet" at bounding box center [298, 20] width 385 height 12
click at [190, 49] on div "Add Column" at bounding box center [254, 142] width 460 height 188
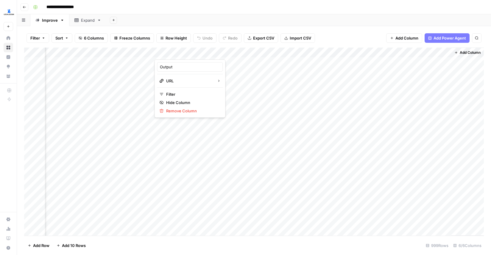
click at [190, 49] on div at bounding box center [246, 54] width 182 height 12
click at [181, 63] on div "Output" at bounding box center [190, 67] width 66 height 10
type input "Most Similar Article"
click at [181, 21] on div "Add Sheet" at bounding box center [298, 20] width 385 height 12
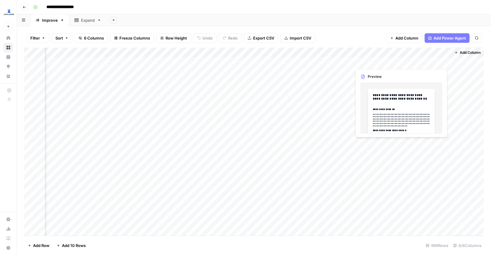
click at [421, 63] on div "Add Column" at bounding box center [254, 142] width 460 height 188
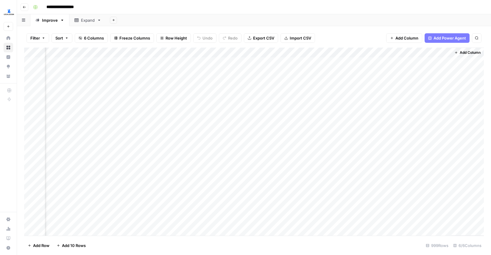
click at [446, 59] on div "Add Column" at bounding box center [254, 142] width 460 height 188
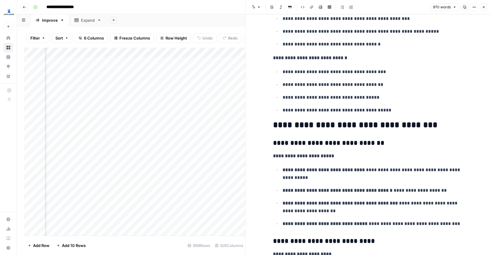
scroll to position [811, 0]
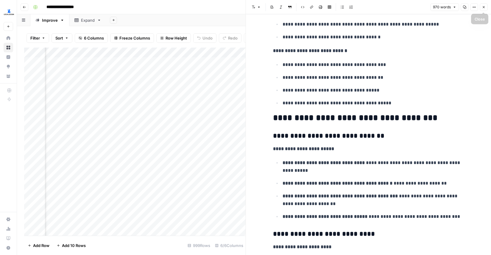
click at [482, 9] on button "Close" at bounding box center [484, 7] width 8 height 8
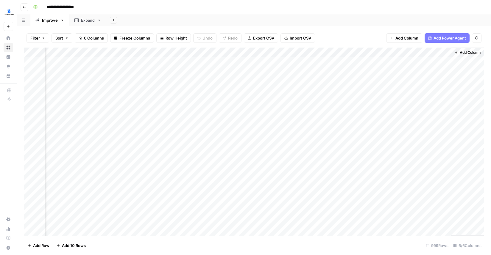
scroll to position [0, 123]
click at [391, 62] on div "Add Column" at bounding box center [254, 142] width 460 height 188
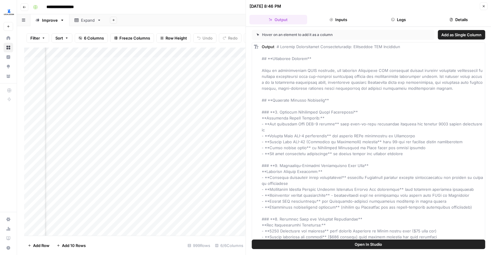
click at [394, 21] on button "Logs" at bounding box center [398, 20] width 58 height 10
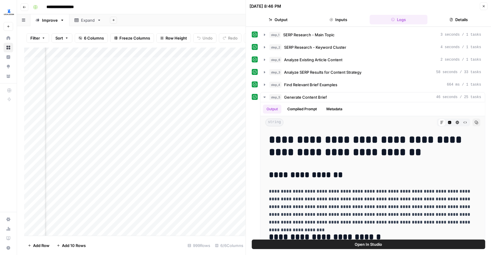
click at [484, 7] on icon "button" at bounding box center [484, 6] width 4 height 4
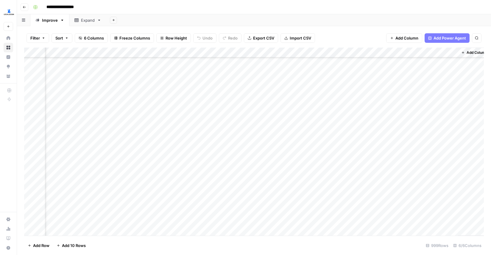
scroll to position [822, 123]
click at [397, 52] on div "Add Column" at bounding box center [254, 142] width 460 height 188
click at [403, 64] on span "All Rows" at bounding box center [420, 66] width 38 height 6
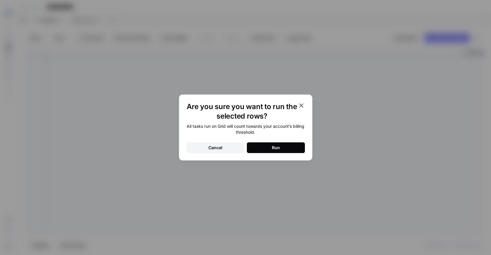
click at [274, 145] on div "Run" at bounding box center [276, 148] width 8 height 6
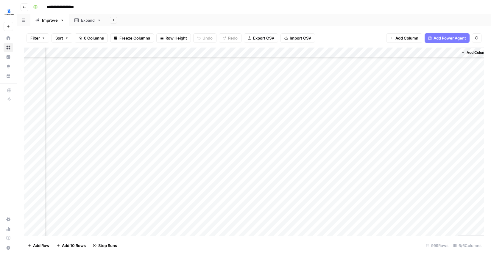
scroll to position [517, 123]
click at [358, 82] on div "Add Column" at bounding box center [254, 142] width 460 height 188
click at [392, 82] on div "Add Column" at bounding box center [254, 142] width 460 height 188
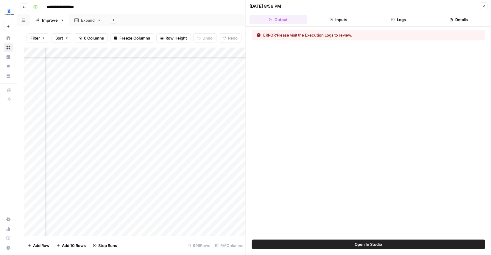
click at [404, 21] on button "Logs" at bounding box center [398, 20] width 58 height 10
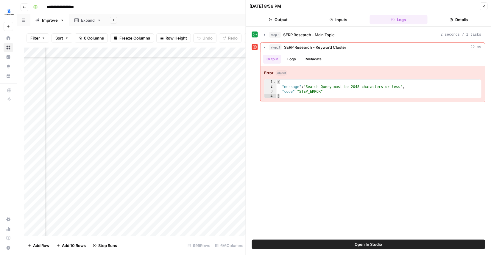
click at [485, 6] on icon "button" at bounding box center [484, 6] width 4 height 4
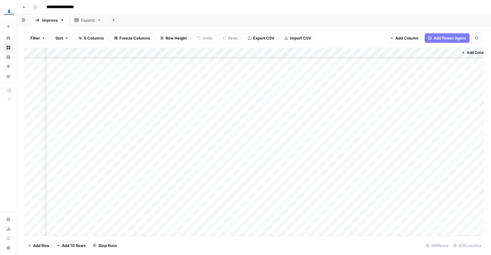
scroll to position [585, 123]
click at [453, 83] on div "Add Column" at bounding box center [254, 142] width 460 height 188
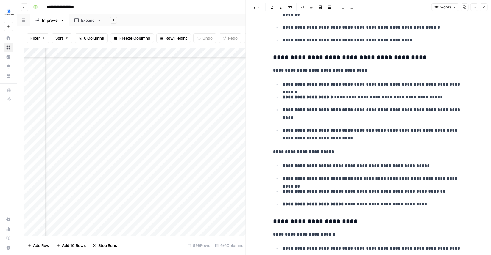
scroll to position [1212, 0]
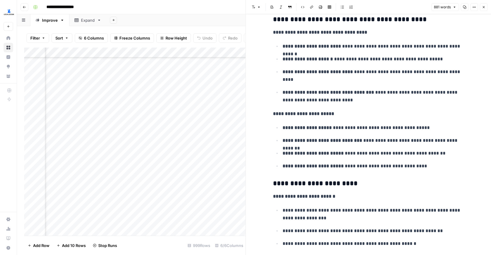
click at [210, 171] on div "Add Column" at bounding box center [134, 142] width 221 height 188
click at [483, 7] on icon "button" at bounding box center [484, 7] width 4 height 4
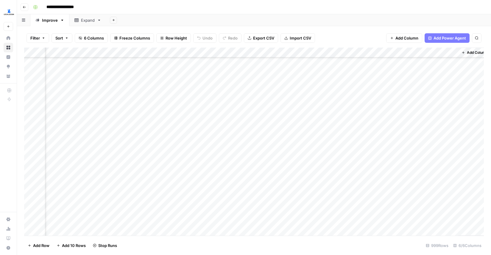
scroll to position [470, 123]
click at [452, 106] on div "Add Column" at bounding box center [254, 142] width 460 height 188
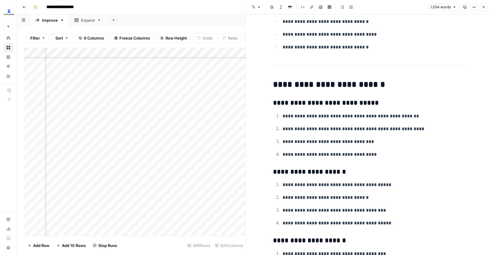
scroll to position [2069, 0]
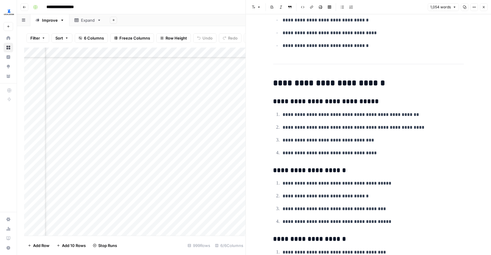
click at [240, 164] on div "Add Column" at bounding box center [134, 142] width 221 height 188
click at [486, 7] on button "Close" at bounding box center [484, 7] width 8 height 8
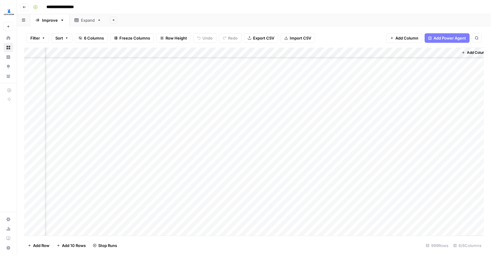
scroll to position [758, 123]
click at [389, 115] on div "Add Column" at bounding box center [254, 142] width 460 height 188
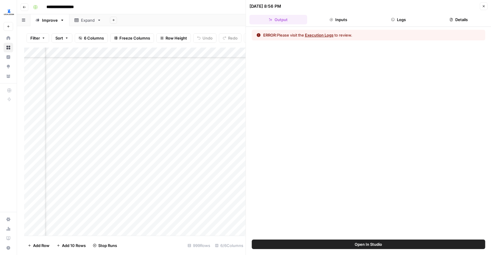
click at [402, 20] on button "Logs" at bounding box center [398, 20] width 58 height 10
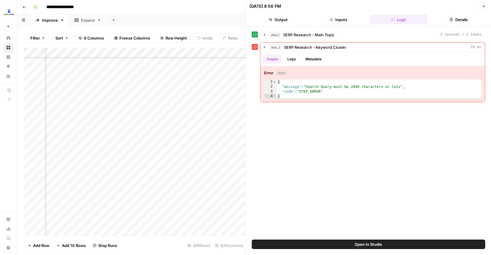
click at [483, 6] on icon "button" at bounding box center [484, 6] width 4 height 4
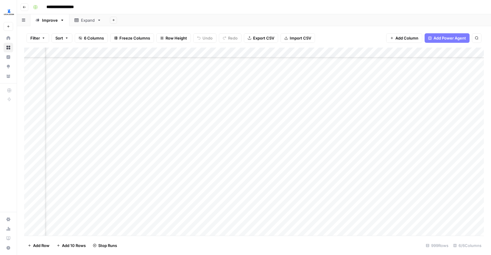
scroll to position [758, 35]
click at [122, 168] on div "Add Column" at bounding box center [254, 142] width 460 height 188
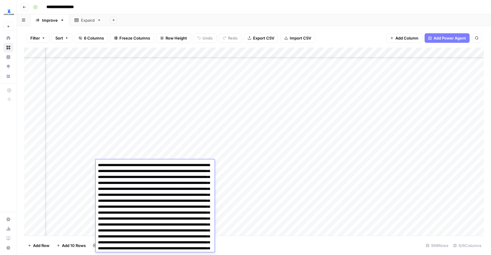
scroll to position [185, 0]
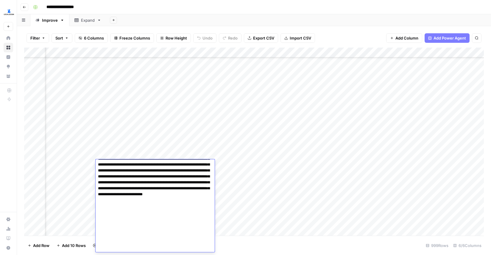
click at [400, 173] on div "Add Column" at bounding box center [254, 142] width 460 height 188
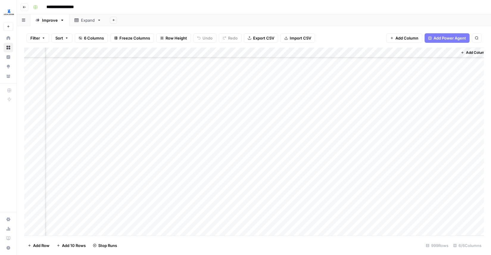
scroll to position [765, 124]
click at [77, 116] on div "Add Column" at bounding box center [254, 142] width 460 height 188
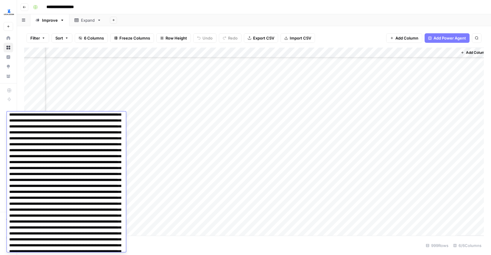
scroll to position [0, 0]
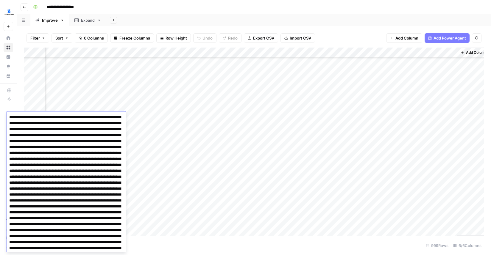
paste textarea
type textarea "**********"
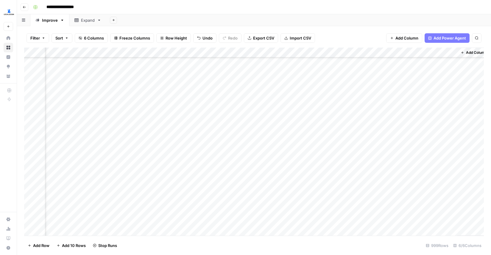
click at [226, 242] on footer "Add Row Add 10 Rows Stop Runs 999 Rows 6/6 Columns" at bounding box center [254, 245] width 460 height 19
click at [397, 116] on div "Add Column" at bounding box center [254, 142] width 460 height 188
click at [69, 175] on div "Add Column" at bounding box center [254, 142] width 460 height 188
click at [73, 178] on div "Add Column" at bounding box center [254, 142] width 460 height 188
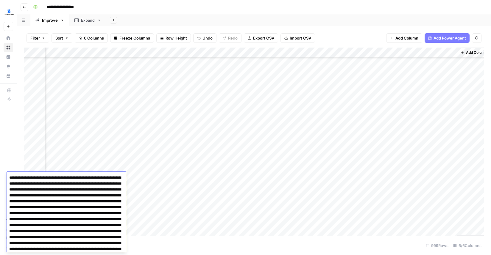
scroll to position [186, 0]
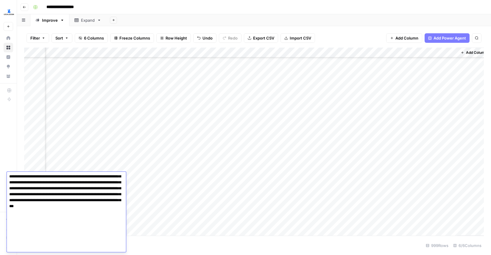
paste textarea
type textarea "**********"
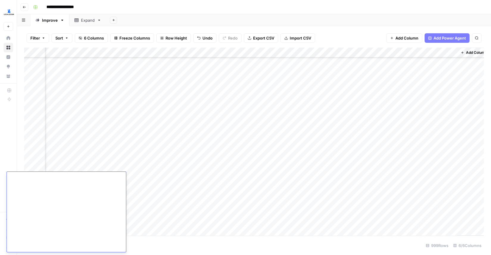
scroll to position [114, 0]
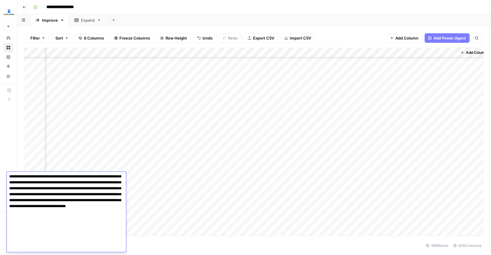
click at [398, 179] on div "Add Column" at bounding box center [254, 142] width 460 height 188
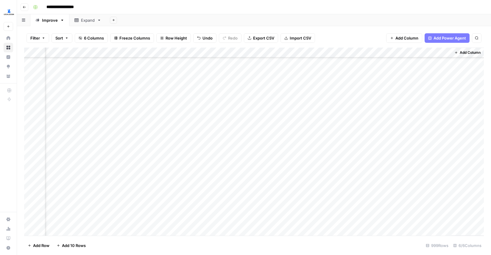
scroll to position [706, 130]
click at [391, 174] on div "Add Column" at bounding box center [254, 142] width 460 height 188
click at [391, 175] on div "Add Column" at bounding box center [254, 142] width 460 height 188
click at [384, 85] on div "Add Column" at bounding box center [254, 142] width 460 height 188
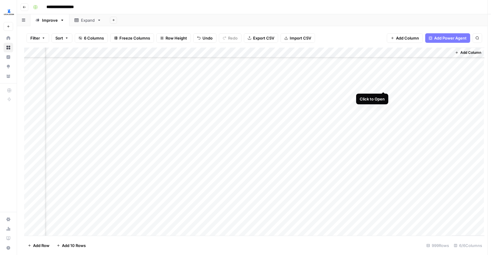
scroll to position [796, 130]
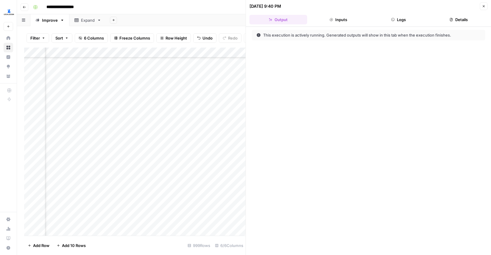
click at [407, 17] on button "Logs" at bounding box center [398, 20] width 58 height 10
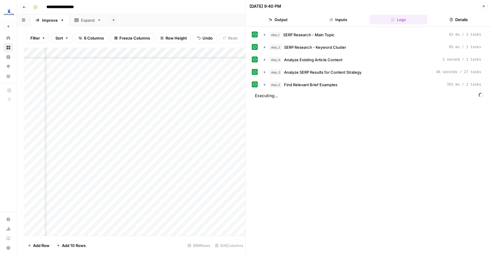
click at [484, 5] on icon "button" at bounding box center [484, 6] width 4 height 4
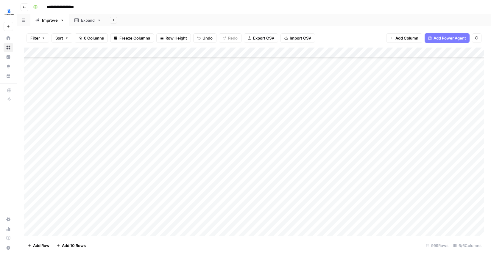
scroll to position [202, 0]
click at [354, 152] on div "Add Column" at bounding box center [254, 142] width 460 height 188
click at [230, 153] on div "Add Column" at bounding box center [254, 142] width 460 height 188
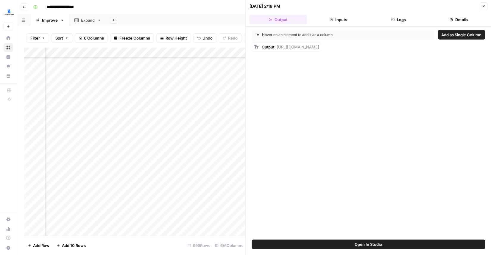
click at [389, 20] on button "Logs" at bounding box center [398, 20] width 58 height 10
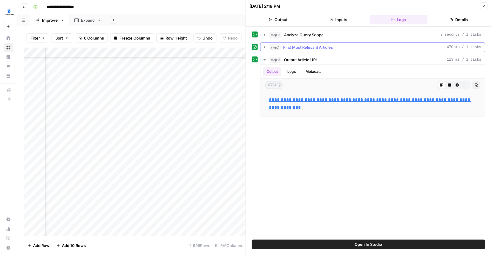
click at [264, 47] on icon "button" at bounding box center [264, 47] width 1 height 2
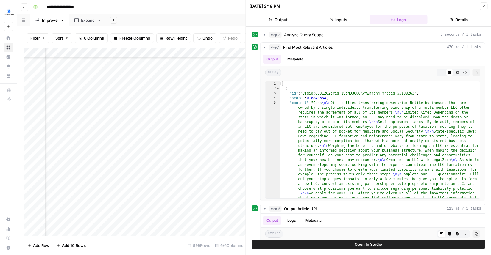
click at [224, 155] on div "Add Column" at bounding box center [134, 142] width 221 height 188
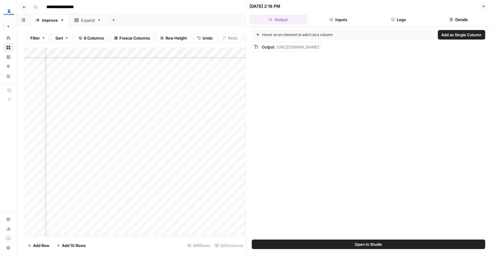
click at [479, 7] on div "10/07/25 at 2:18 PM Close" at bounding box center [368, 6] width 238 height 8
click at [481, 8] on button "Close" at bounding box center [484, 6] width 8 height 8
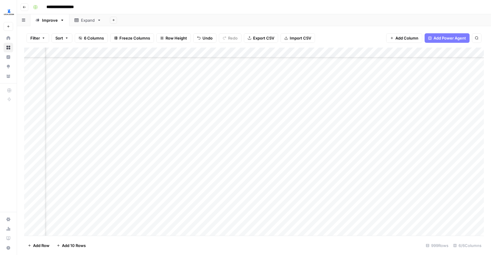
click at [282, 149] on div "Add Column" at bounding box center [254, 142] width 460 height 188
click at [289, 152] on div "Add Column" at bounding box center [254, 142] width 460 height 188
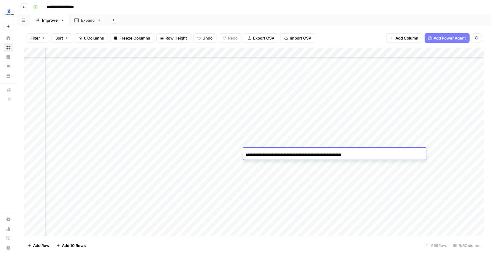
scroll to position [0, 96]
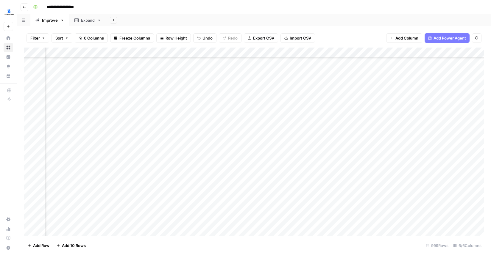
click at [324, 171] on div "Add Column" at bounding box center [254, 142] width 460 height 188
click at [356, 153] on div "Add Column" at bounding box center [254, 142] width 460 height 188
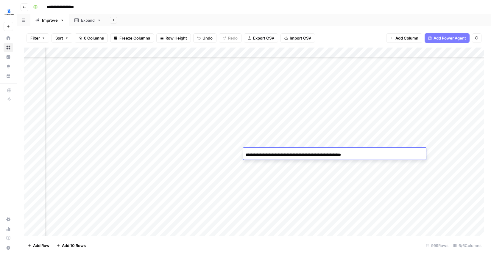
scroll to position [0, 0]
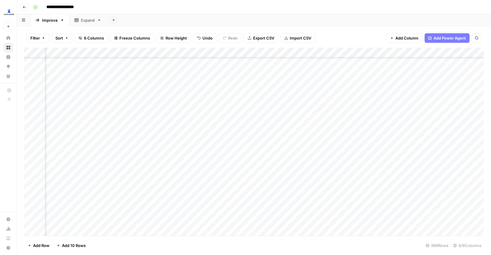
click at [224, 190] on div "Add Column" at bounding box center [254, 142] width 460 height 188
click at [375, 172] on div "Add Column" at bounding box center [254, 142] width 460 height 188
click at [371, 174] on div "Add Column" at bounding box center [254, 142] width 460 height 188
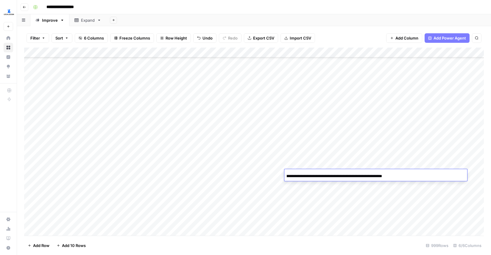
scroll to position [0, 0]
click at [272, 182] on div "Add Column" at bounding box center [254, 142] width 460 height 188
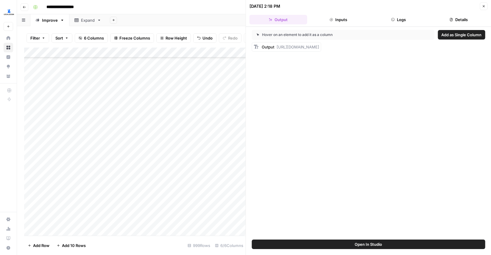
click at [481, 8] on button "Close" at bounding box center [484, 6] width 8 height 8
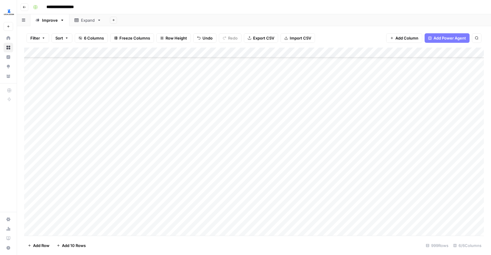
scroll to position [378, 0]
click at [377, 200] on div "Add Column" at bounding box center [254, 142] width 460 height 188
click at [419, 200] on div "Add Column" at bounding box center [254, 142] width 460 height 188
click at [444, 199] on div "Add Column" at bounding box center [254, 142] width 460 height 188
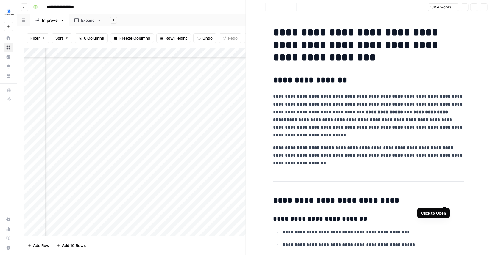
scroll to position [378, 126]
click at [484, 8] on icon "button" at bounding box center [484, 7] width 4 height 4
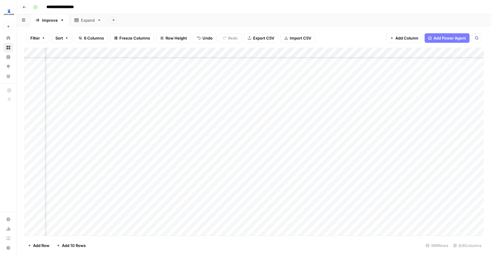
scroll to position [169, 40]
click at [348, 175] on div "Add Column" at bounding box center [254, 142] width 460 height 188
click at [329, 178] on div "Add Column" at bounding box center [254, 142] width 460 height 188
click at [295, 127] on div "Add Column" at bounding box center [254, 142] width 460 height 188
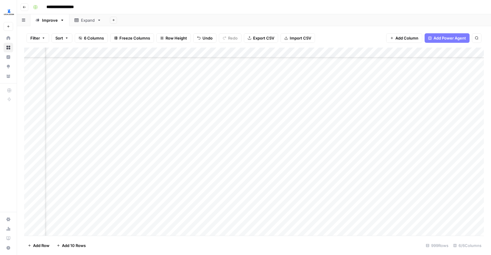
scroll to position [181, 130]
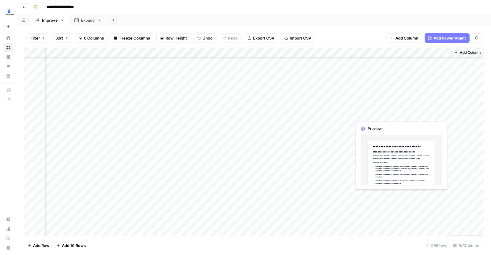
click at [421, 116] on div "Add Column" at bounding box center [254, 142] width 460 height 188
click at [445, 114] on div "Add Column" at bounding box center [254, 142] width 460 height 188
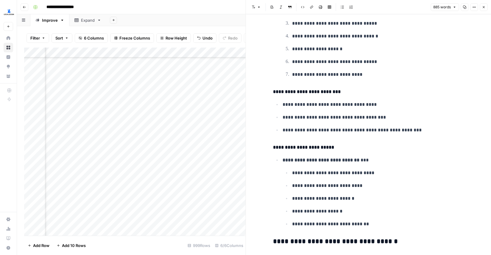
scroll to position [929, 0]
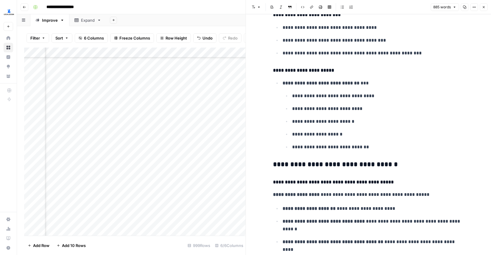
click at [218, 157] on div "Add Column" at bounding box center [134, 142] width 221 height 188
click at [487, 6] on header "Font style Bold Italic Block quote Code block Link Image Insert Table Bulleted …" at bounding box center [368, 7] width 245 height 14
click at [485, 7] on icon "button" at bounding box center [484, 7] width 4 height 4
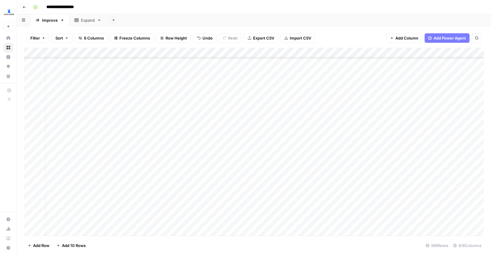
scroll to position [252, 6]
click at [335, 124] on div "Add Column" at bounding box center [254, 142] width 460 height 188
click at [358, 156] on div "Add Column" at bounding box center [254, 142] width 460 height 188
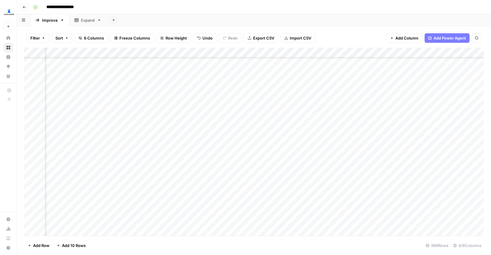
scroll to position [804, 79]
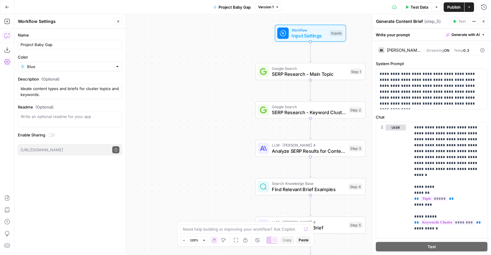
click at [6, 37] on icon "button" at bounding box center [7, 36] width 6 height 6
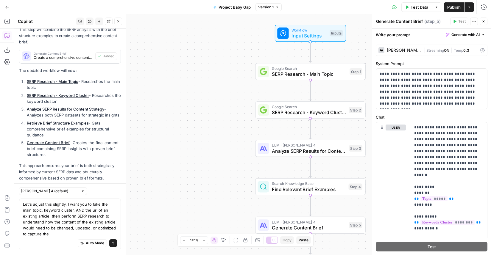
scroll to position [708, 0]
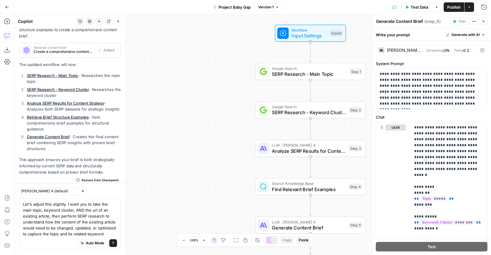
type textarea "Let's adjust this slightly. I want you to take the main topic, keyword cluster,…"
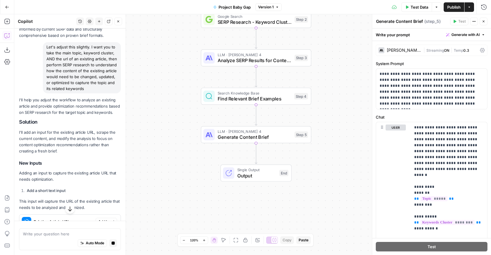
scroll to position [829, 0]
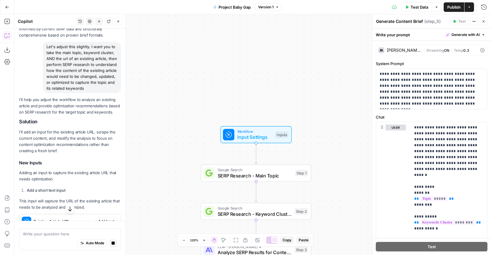
click at [103, 219] on span "Add Input" at bounding box center [106, 221] width 16 height 5
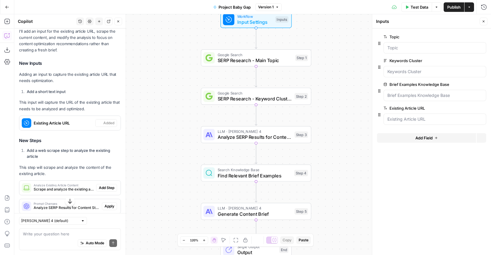
scroll to position [994, 0]
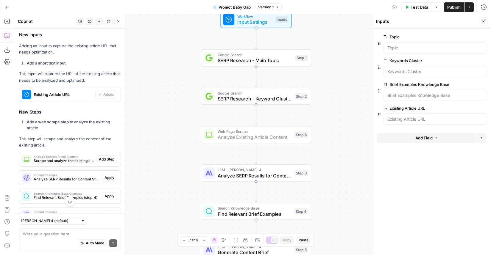
click at [106, 157] on span "Add Step" at bounding box center [106, 159] width 15 height 5
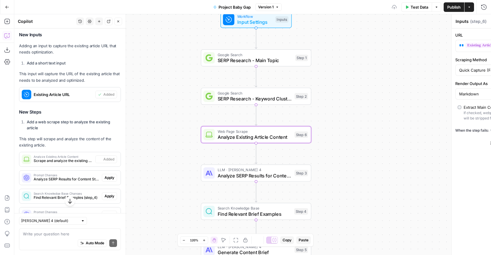
type textarea "Analyze Existing Article Content"
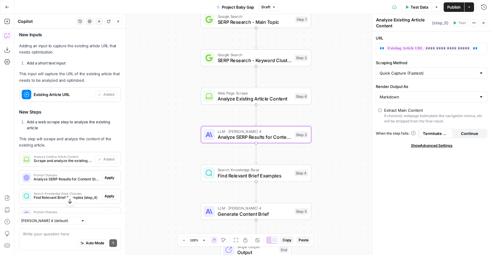
click at [110, 175] on span "Apply" at bounding box center [109, 177] width 10 height 5
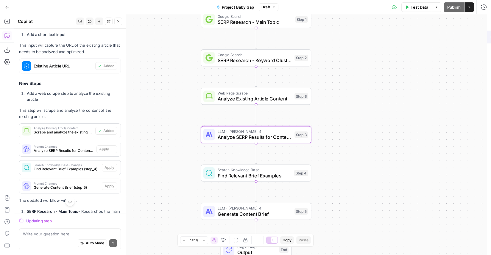
scroll to position [965, 0]
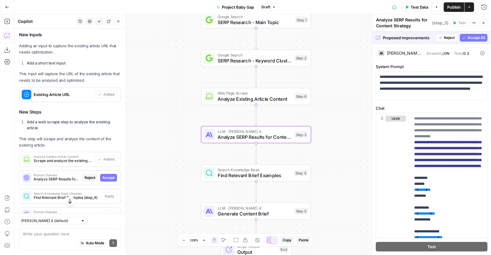
click at [107, 175] on span "Accept" at bounding box center [108, 177] width 12 height 5
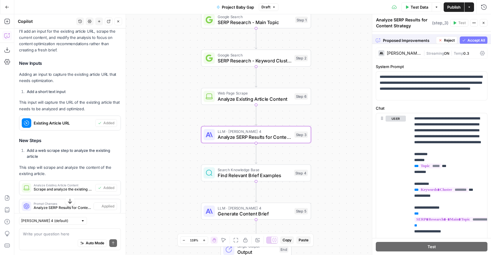
scroll to position [994, 0]
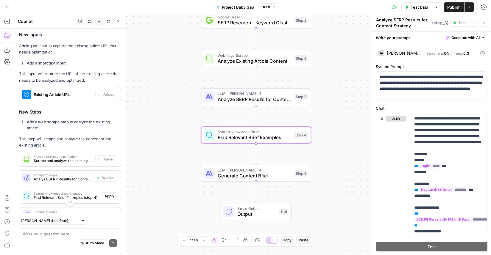
click at [110, 193] on button "Apply" at bounding box center [109, 197] width 15 height 8
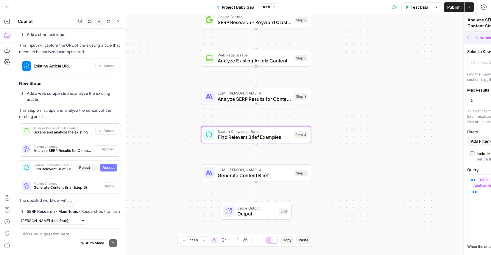
type textarea "Find Relevant Brief Examples"
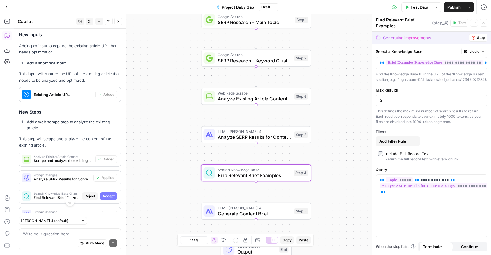
click at [110, 194] on span "Accept" at bounding box center [108, 196] width 12 height 5
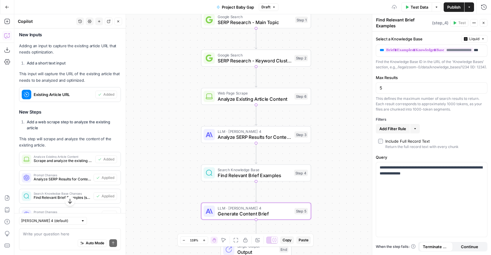
click at [109, 210] on div "Prompt Changes Generate Content Brief (step_5) Apply" at bounding box center [69, 215] width 101 height 10
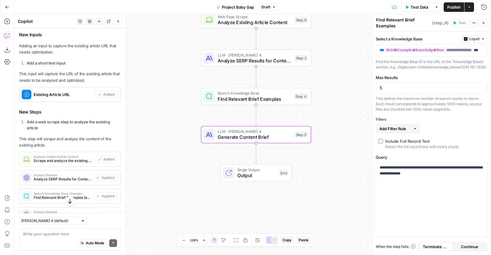
click at [109, 212] on span "Apply" at bounding box center [109, 214] width 10 height 5
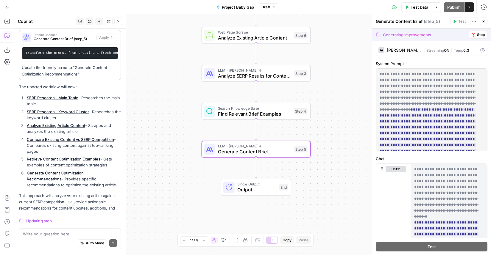
scroll to position [1161, 0]
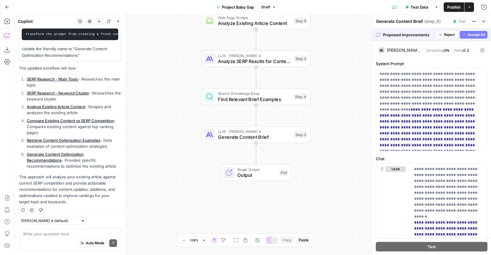
click at [470, 32] on span "Accept All" at bounding box center [476, 34] width 18 height 5
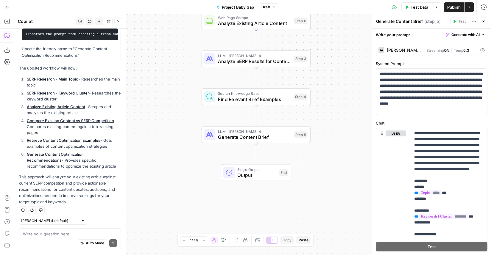
click at [455, 7] on span "Publish" at bounding box center [453, 7] width 13 height 6
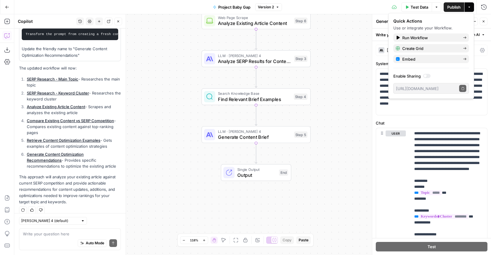
click at [8, 7] on icon "button" at bounding box center [7, 7] width 4 height 4
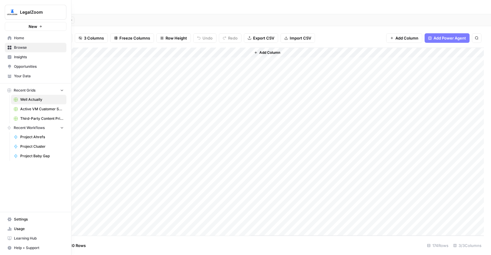
click at [23, 231] on span "Usage" at bounding box center [39, 229] width 50 height 5
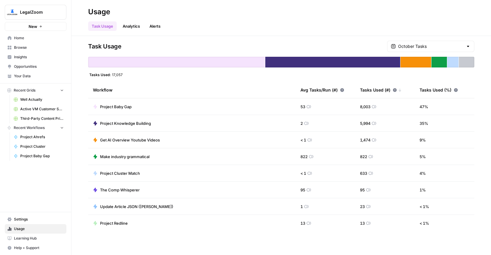
click at [124, 155] on span "Make industry grammatical" at bounding box center [124, 157] width 49 height 6
click at [155, 189] on td "The Comp Whisperer" at bounding box center [191, 190] width 207 height 16
click at [143, 190] on td "The Comp Whisperer" at bounding box center [191, 190] width 207 height 16
click at [123, 188] on span "The Comp Whisperer" at bounding box center [120, 190] width 40 height 6
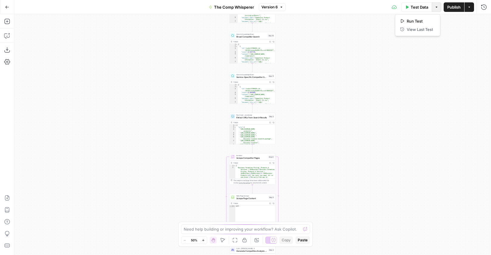
click at [438, 9] on button "Options" at bounding box center [437, 7] width 10 height 10
click at [4, 5] on button "Go Back" at bounding box center [7, 7] width 11 height 11
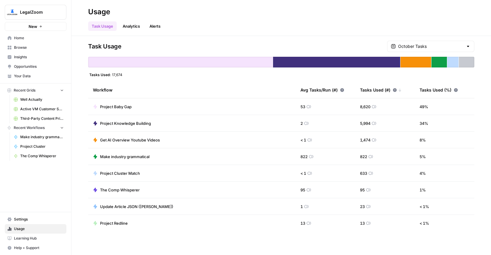
click at [113, 224] on span "Project Redline" at bounding box center [114, 224] width 28 height 6
